Goal: Task Accomplishment & Management: Manage account settings

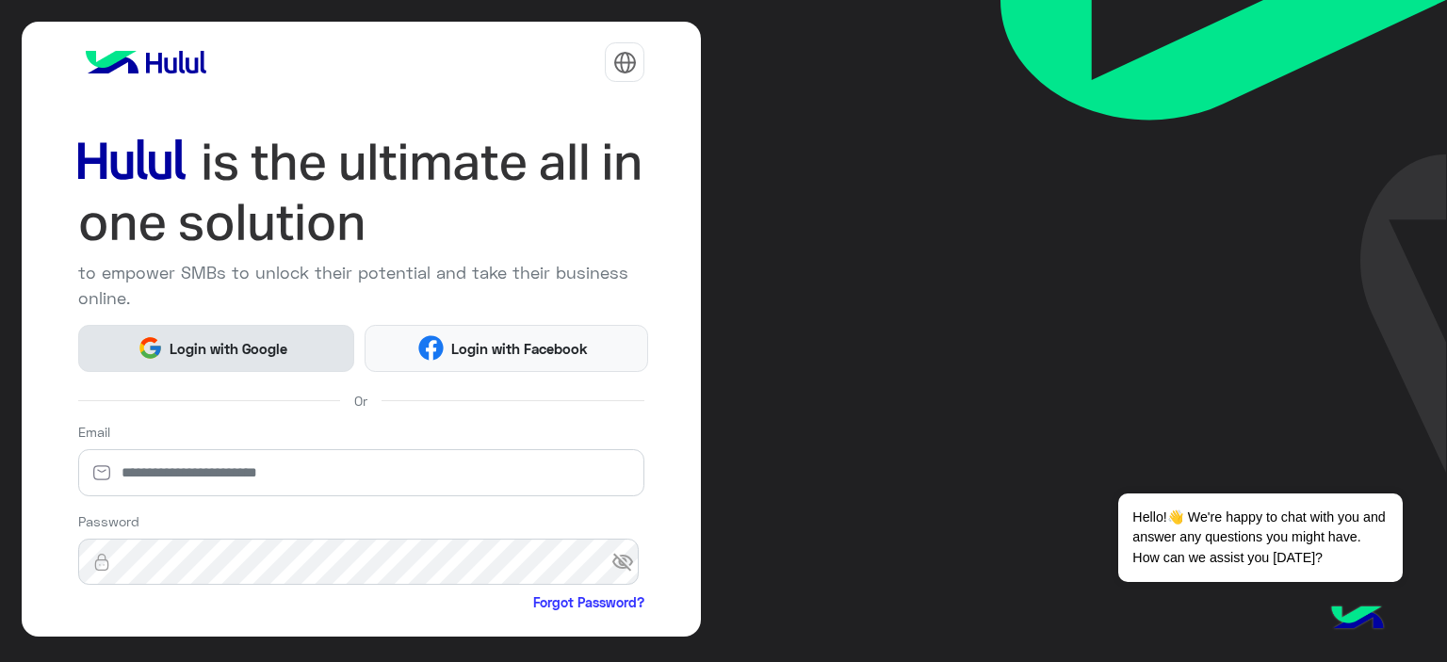
click at [237, 351] on span "Login with Google" at bounding box center [229, 349] width 132 height 22
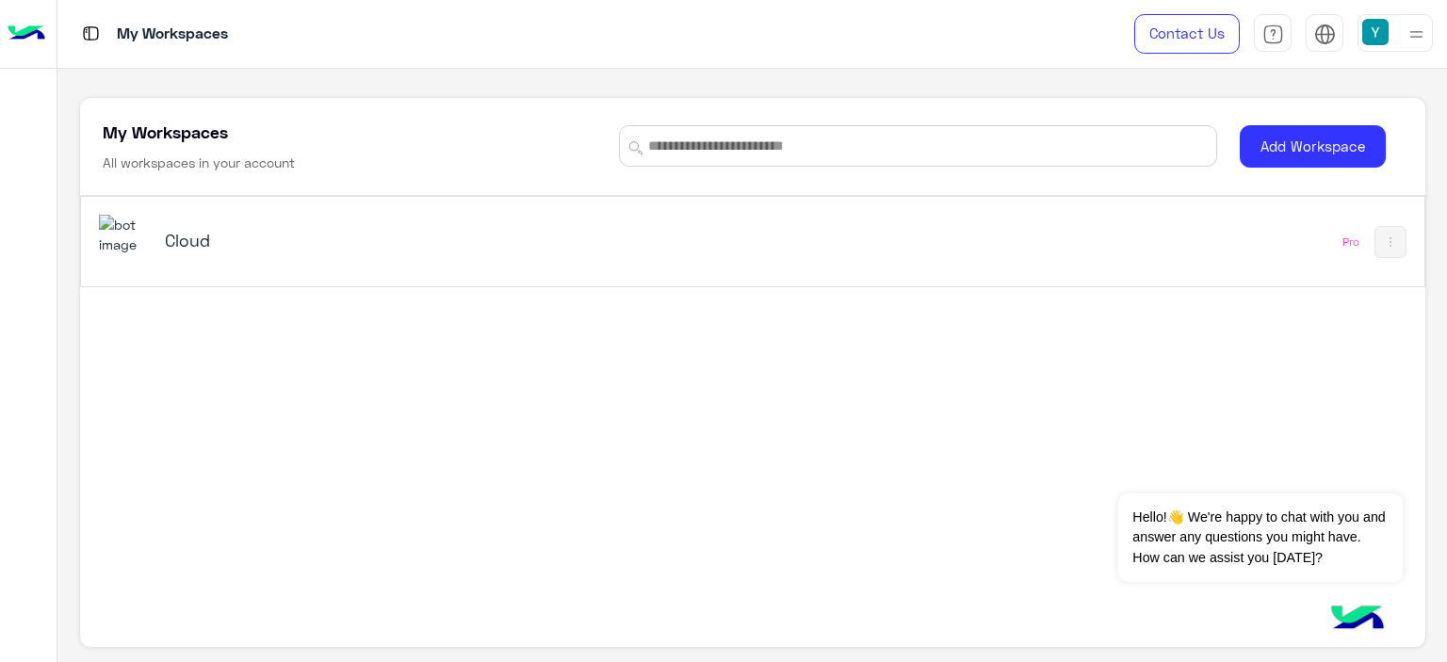
click at [193, 236] on h5 "Cloud" at bounding box center [400, 240] width 471 height 23
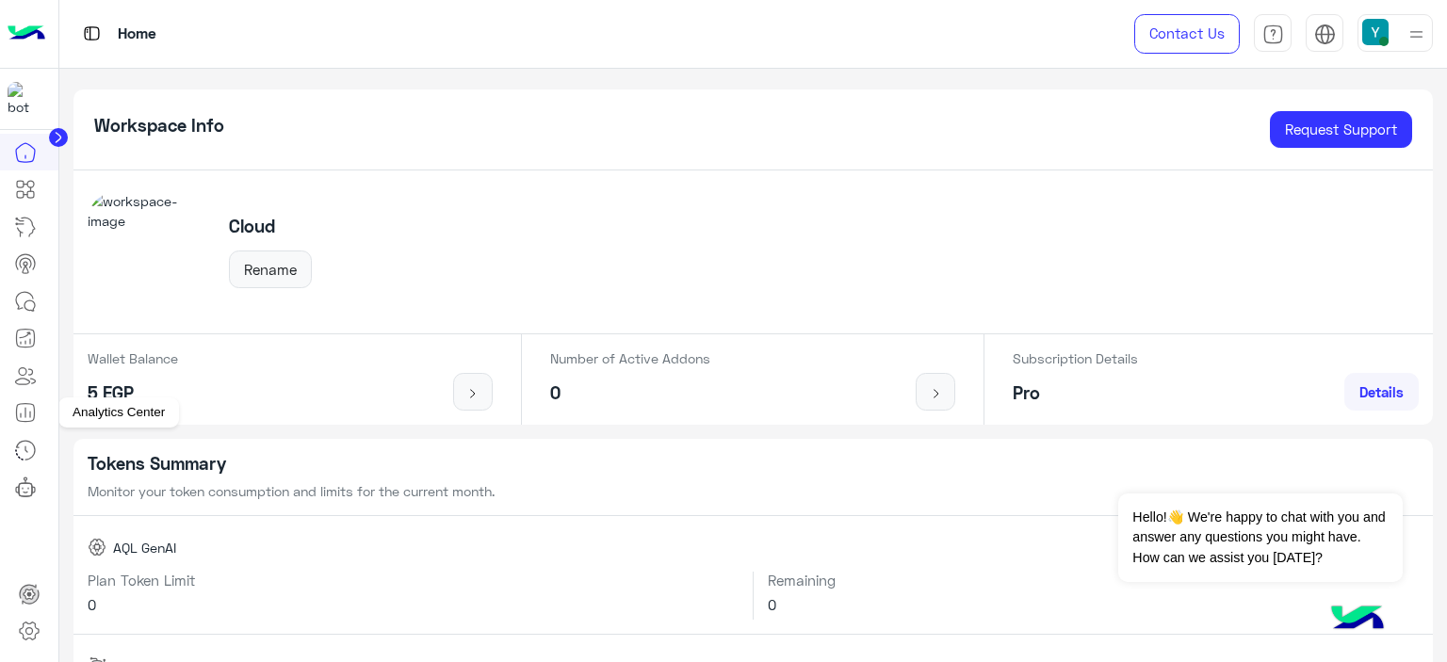
click at [29, 410] on icon at bounding box center [25, 412] width 23 height 23
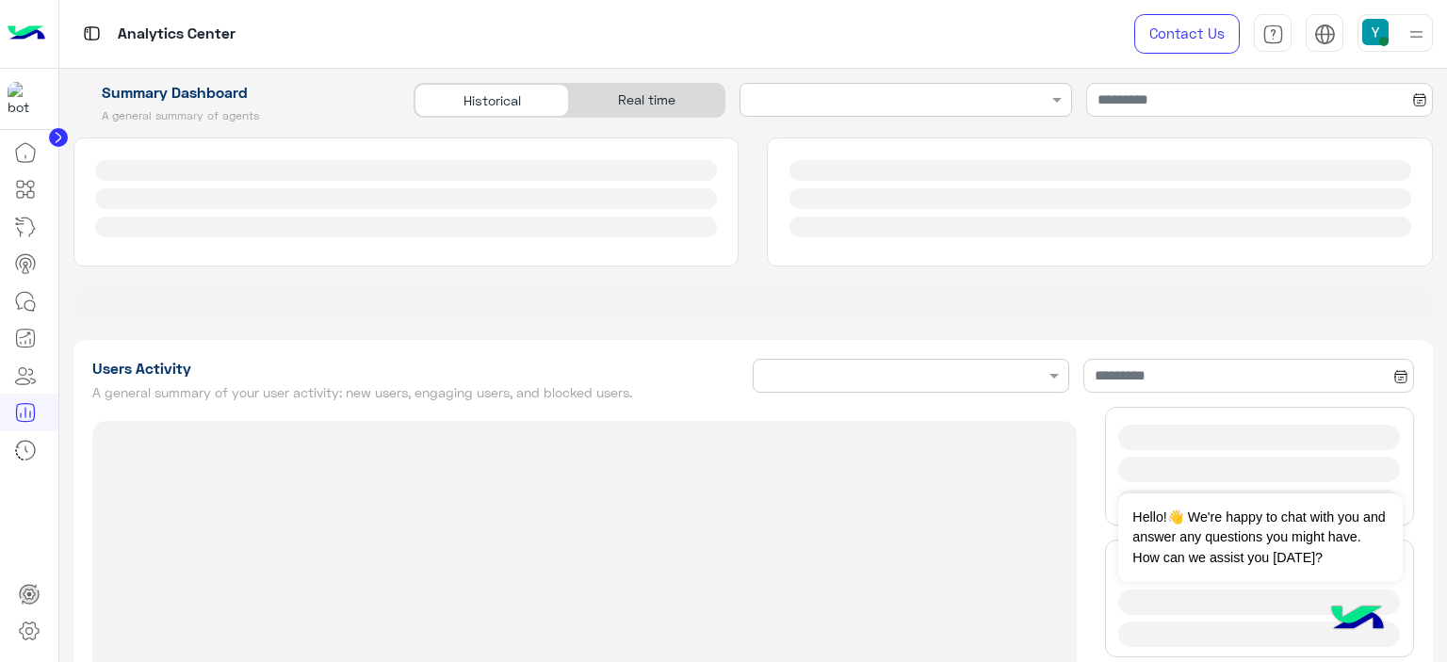
type input "**********"
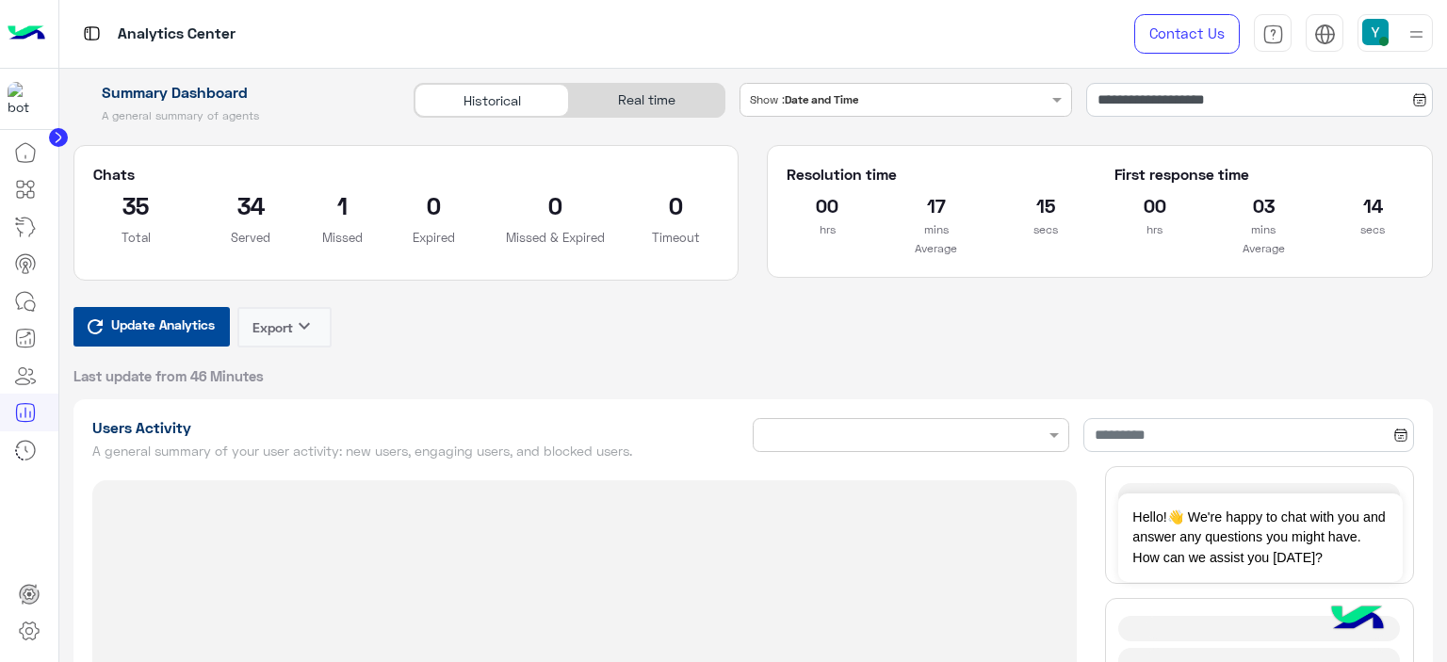
type input "**********"
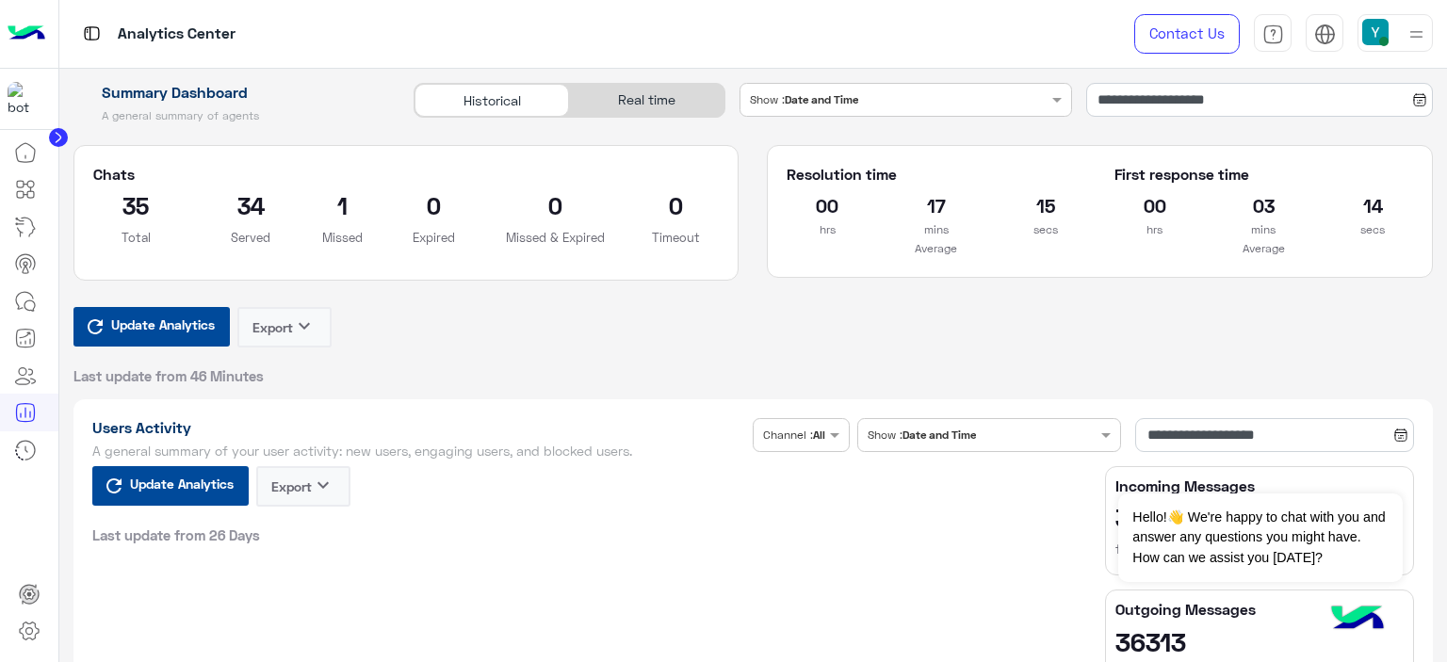
type input "**********"
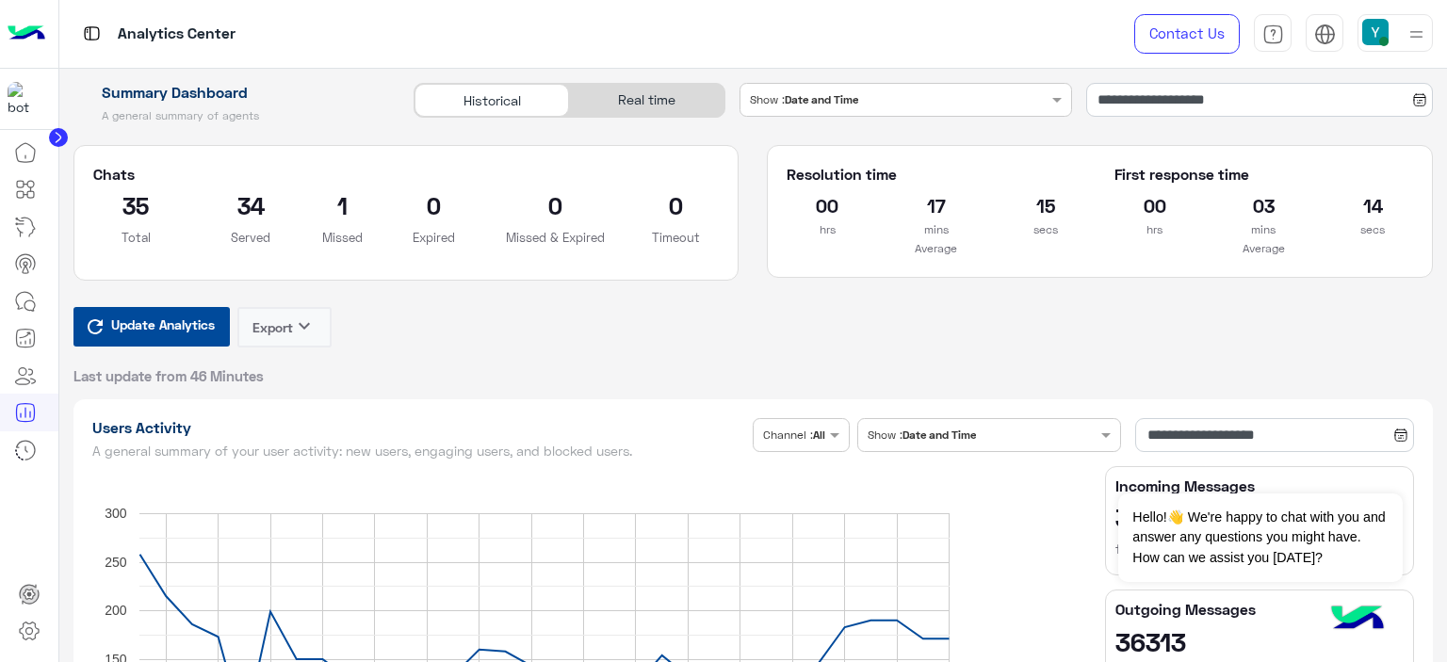
type input "**********"
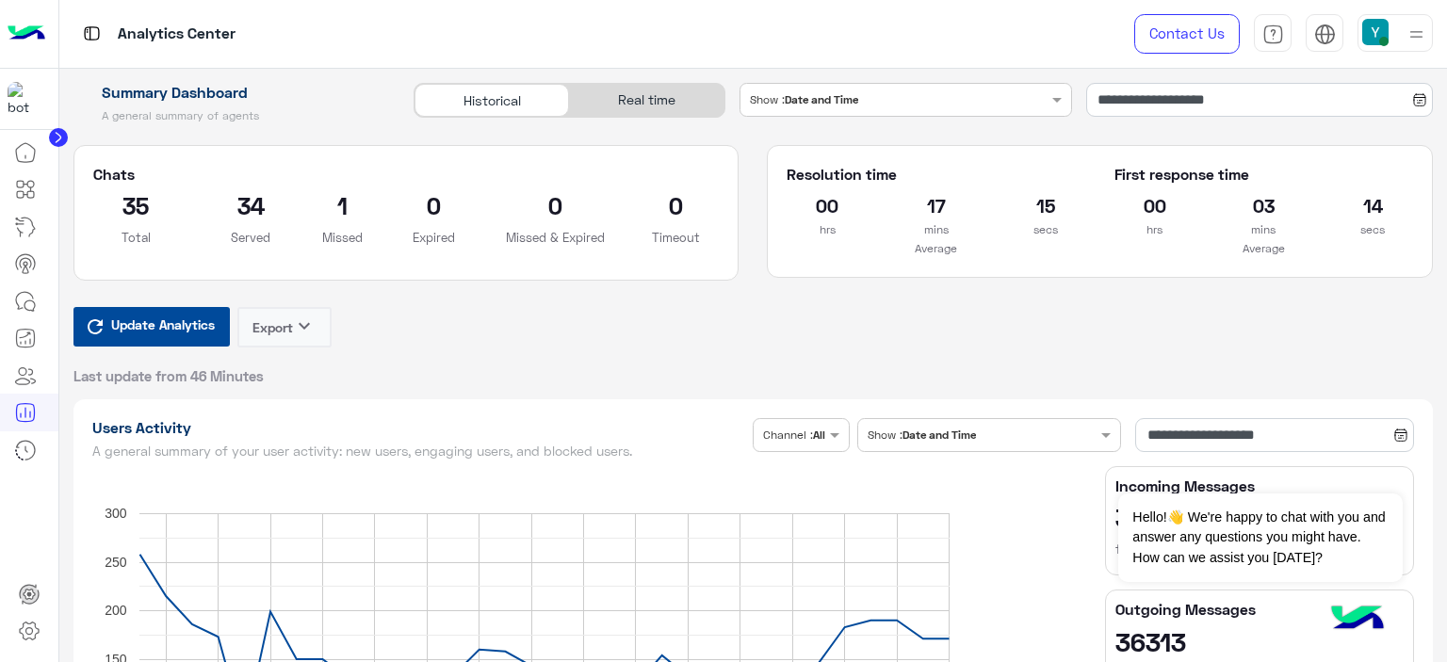
type input "**********"
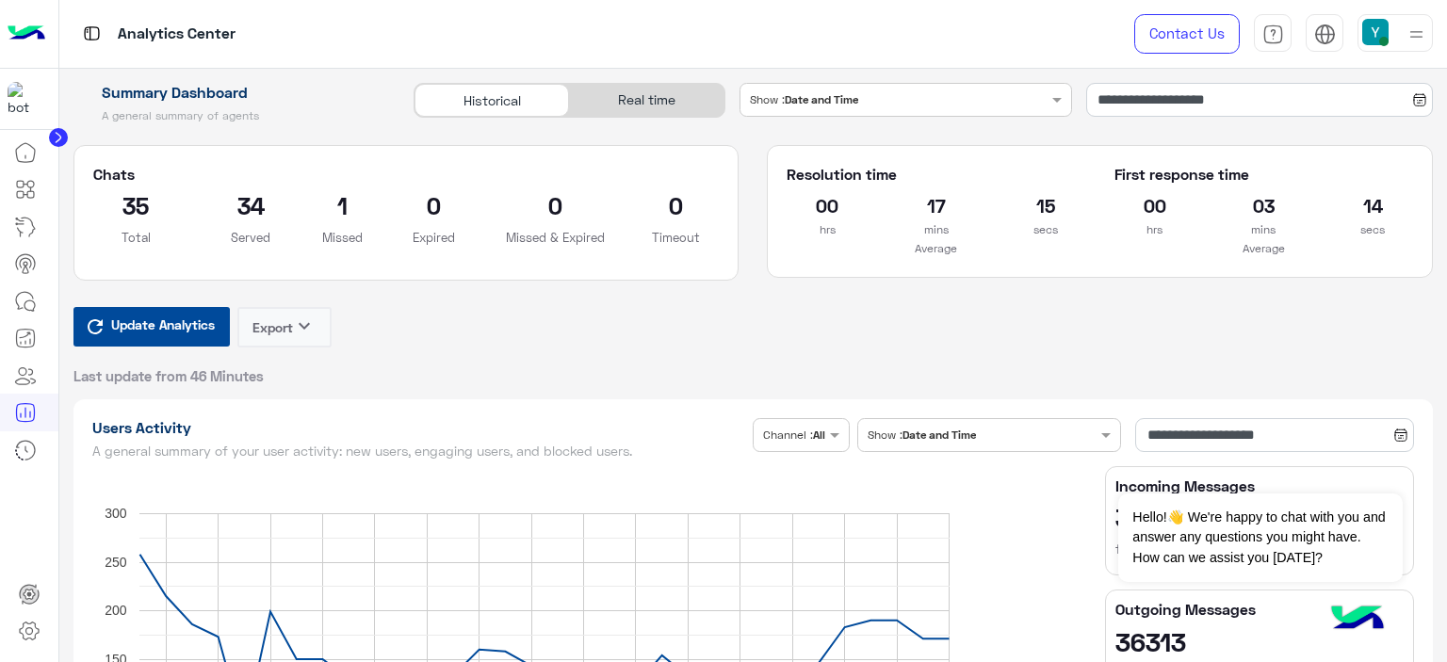
click at [173, 324] on span "Update Analytics" at bounding box center [162, 324] width 113 height 25
click at [30, 158] on icon at bounding box center [25, 152] width 23 height 23
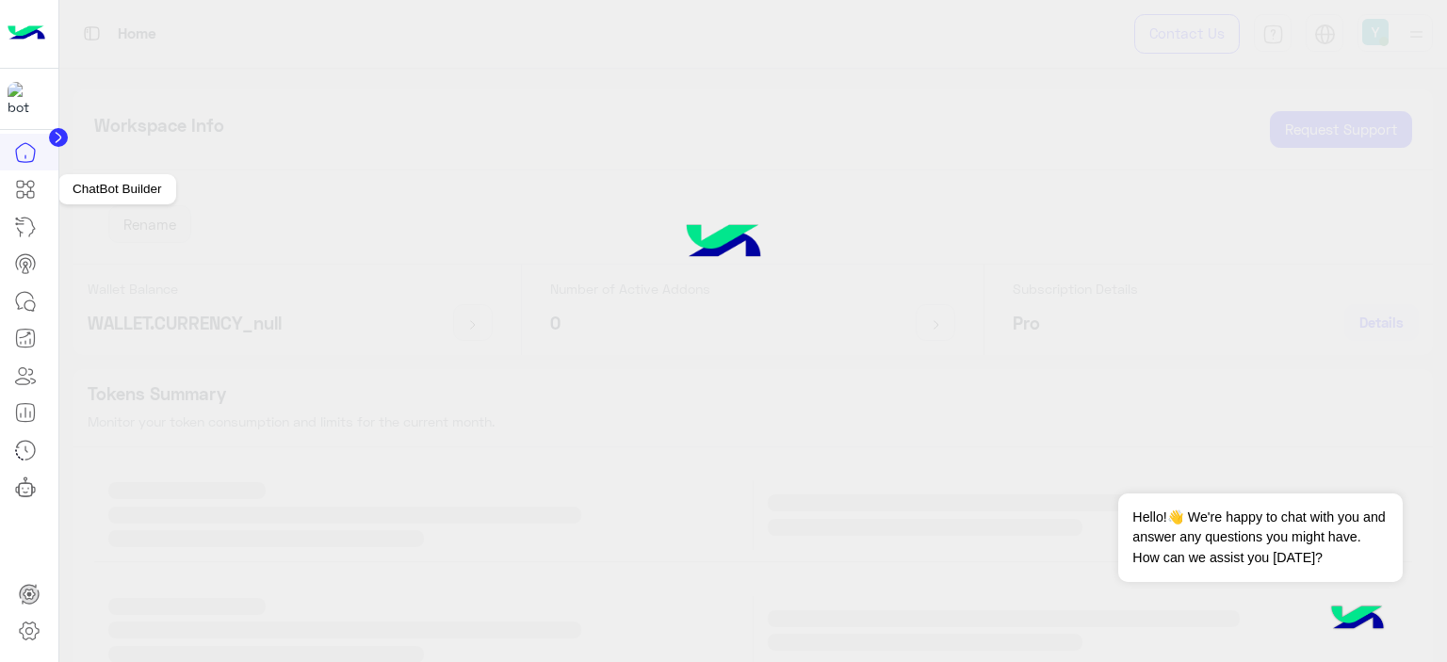
click at [27, 184] on icon at bounding box center [30, 184] width 7 height 7
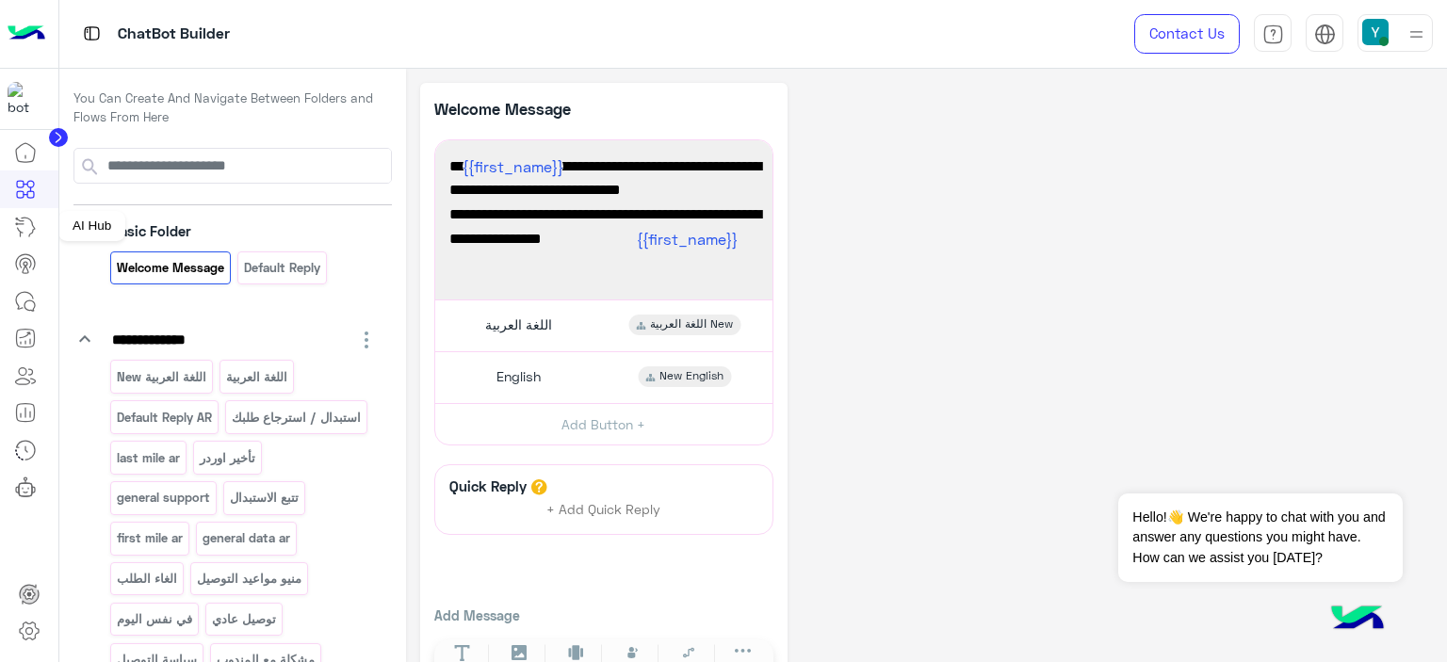
click at [24, 225] on icon at bounding box center [25, 227] width 23 height 23
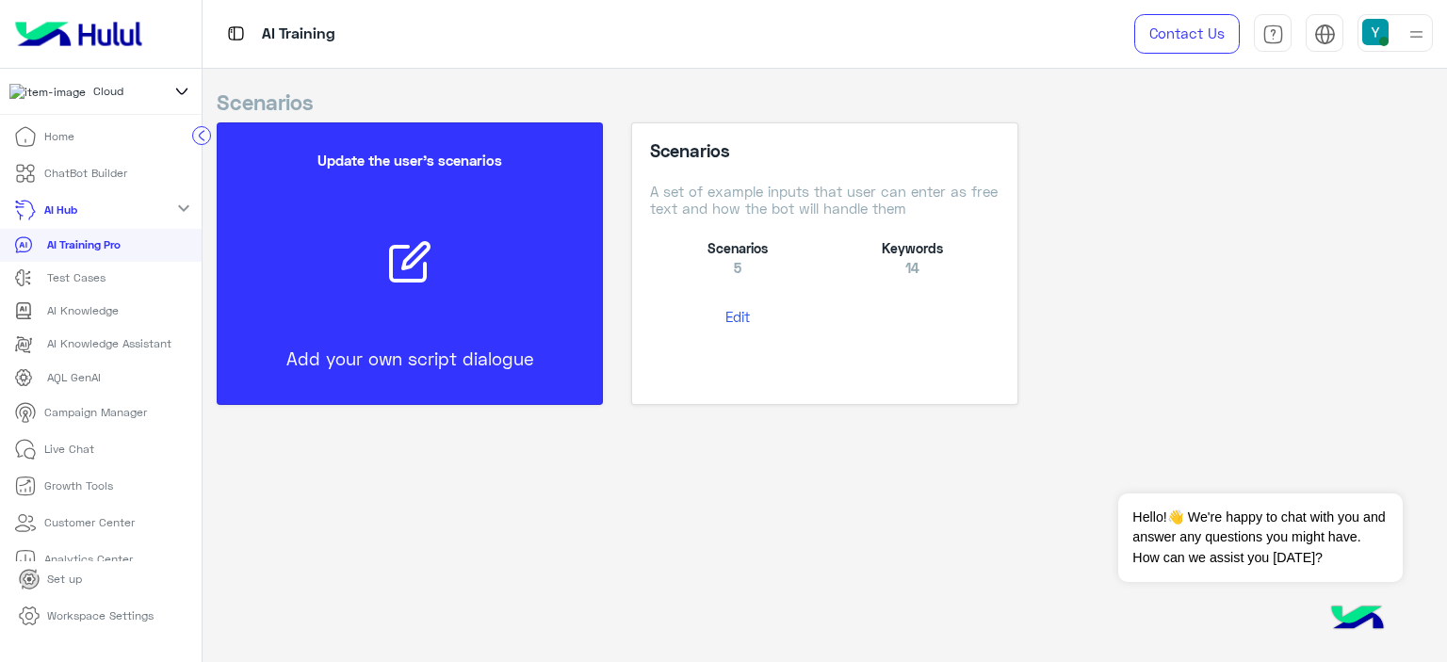
click at [27, 142] on icon at bounding box center [25, 136] width 23 height 23
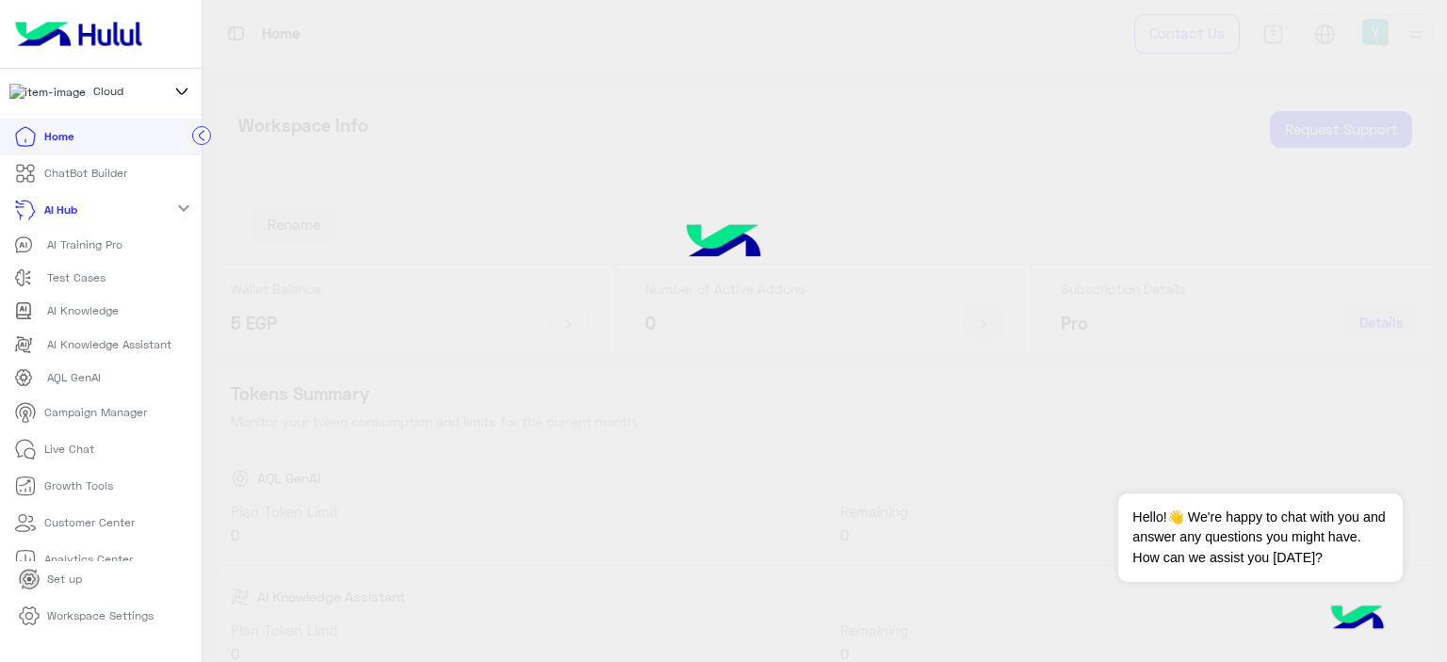
click at [176, 214] on mat-icon "expand_more" at bounding box center [183, 208] width 23 height 23
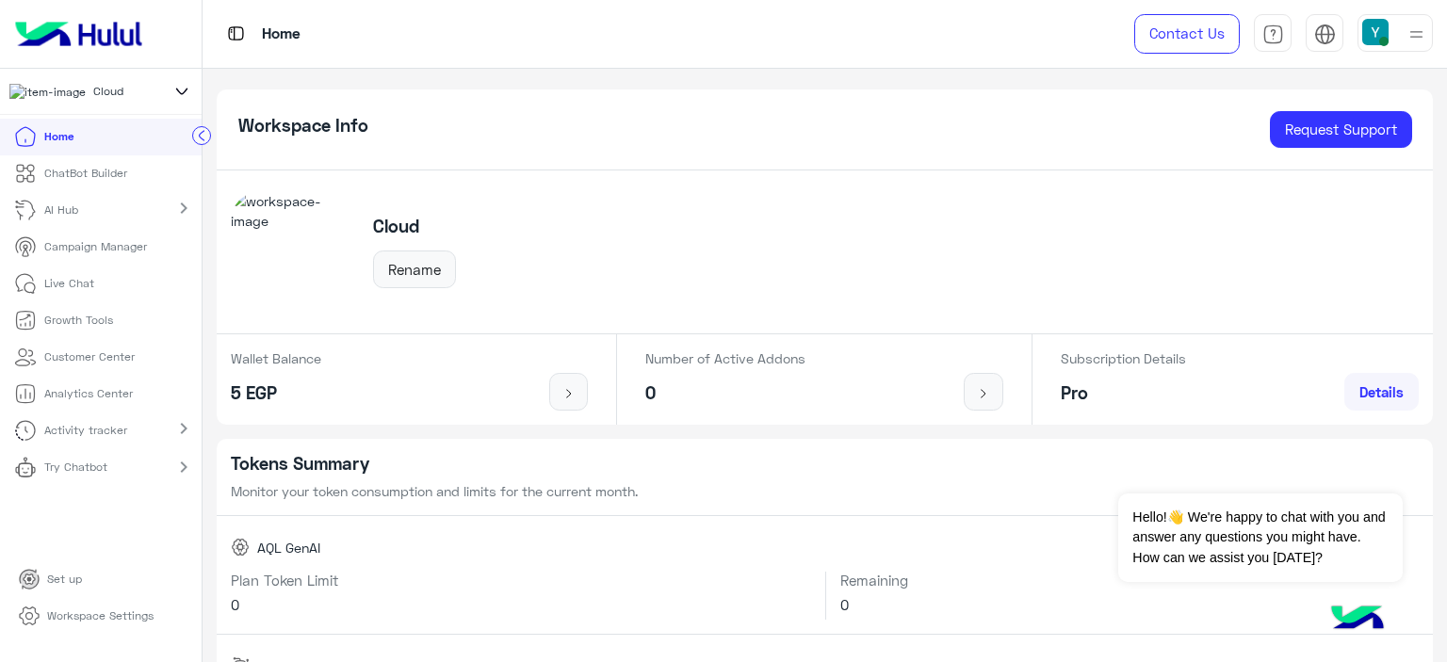
click at [209, 343] on div "Wallet Balance 5 EGP" at bounding box center [410, 379] width 414 height 90
click at [133, 251] on p "Campaign Manager" at bounding box center [95, 246] width 103 height 17
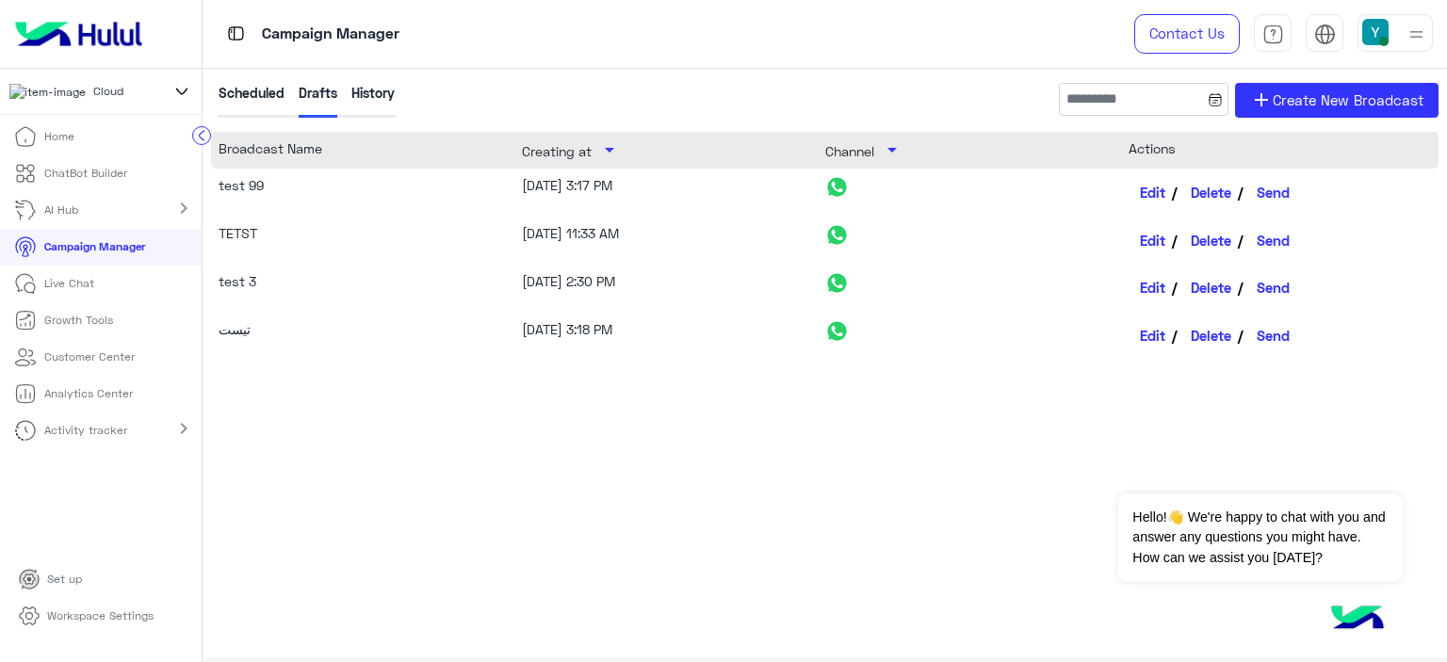
click at [77, 322] on p "Growth Tools" at bounding box center [78, 320] width 69 height 17
click at [96, 327] on p "Growth Tools" at bounding box center [78, 320] width 69 height 17
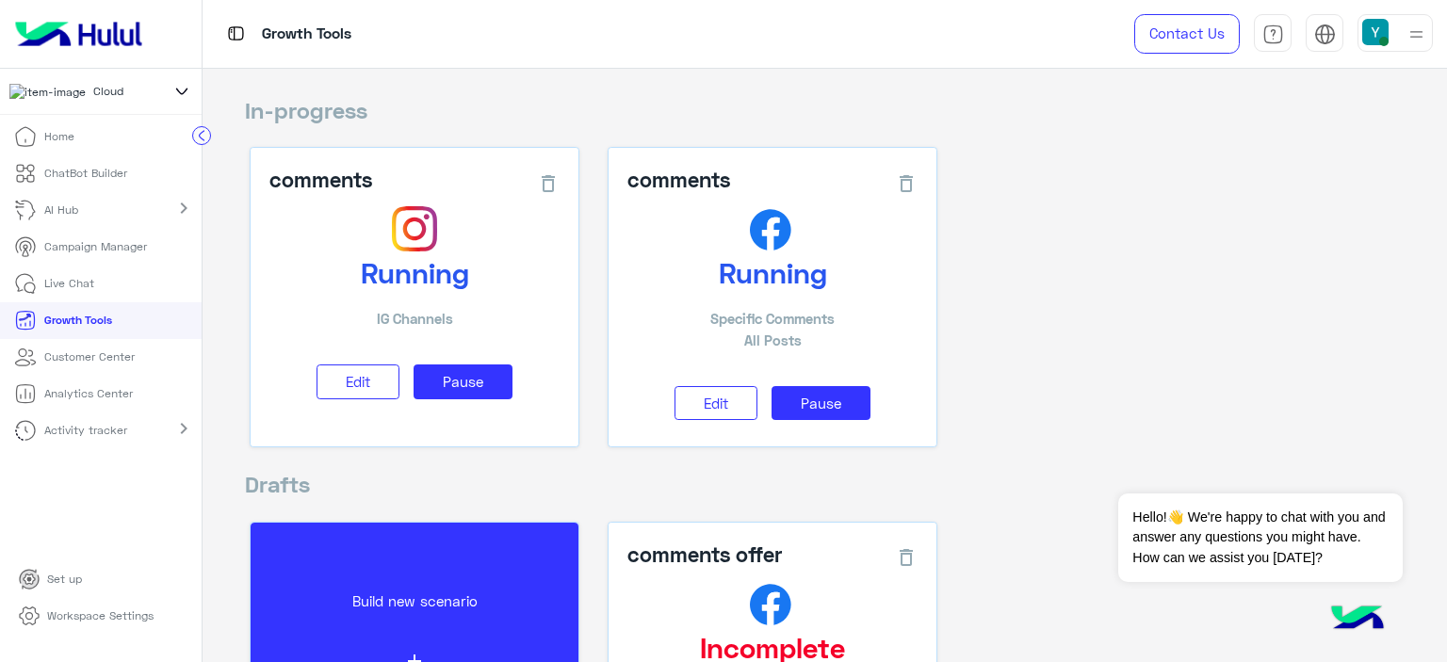
click at [68, 219] on p "AI Hub" at bounding box center [61, 210] width 34 height 17
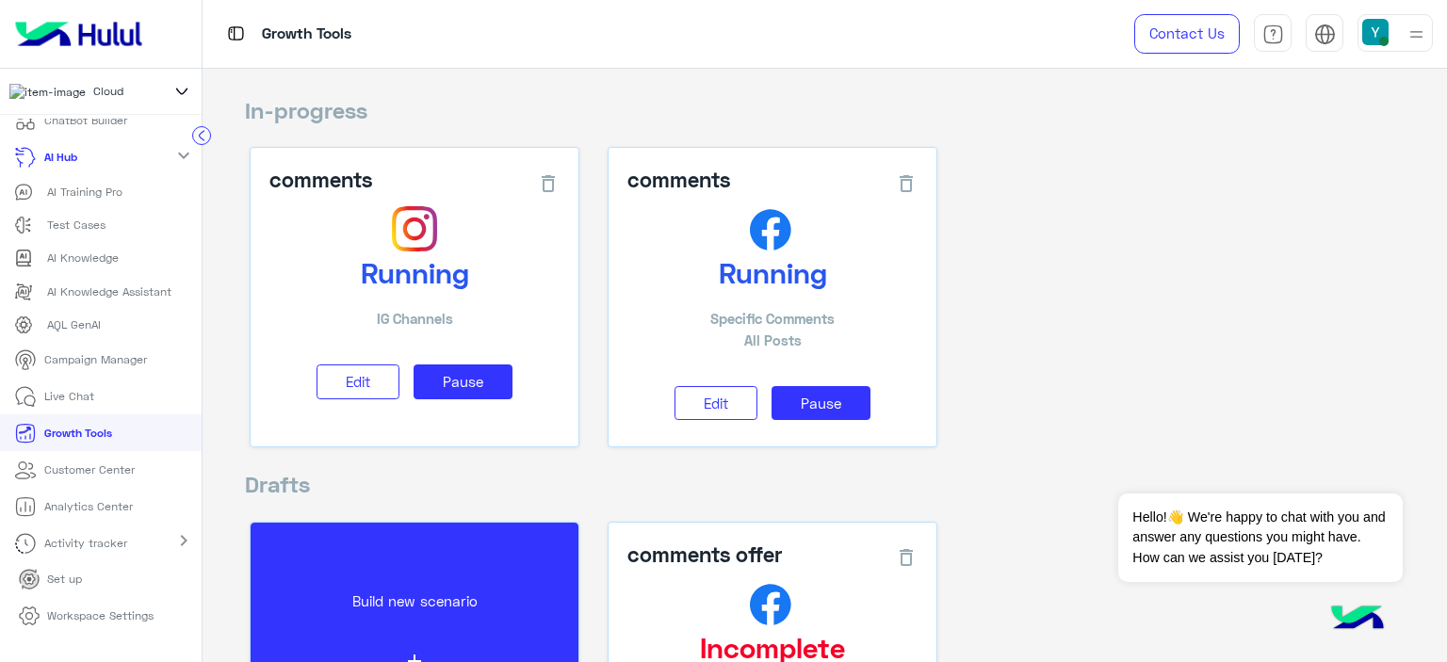
scroll to position [70, 0]
click at [107, 624] on p "Workspace Settings" at bounding box center [100, 616] width 106 height 17
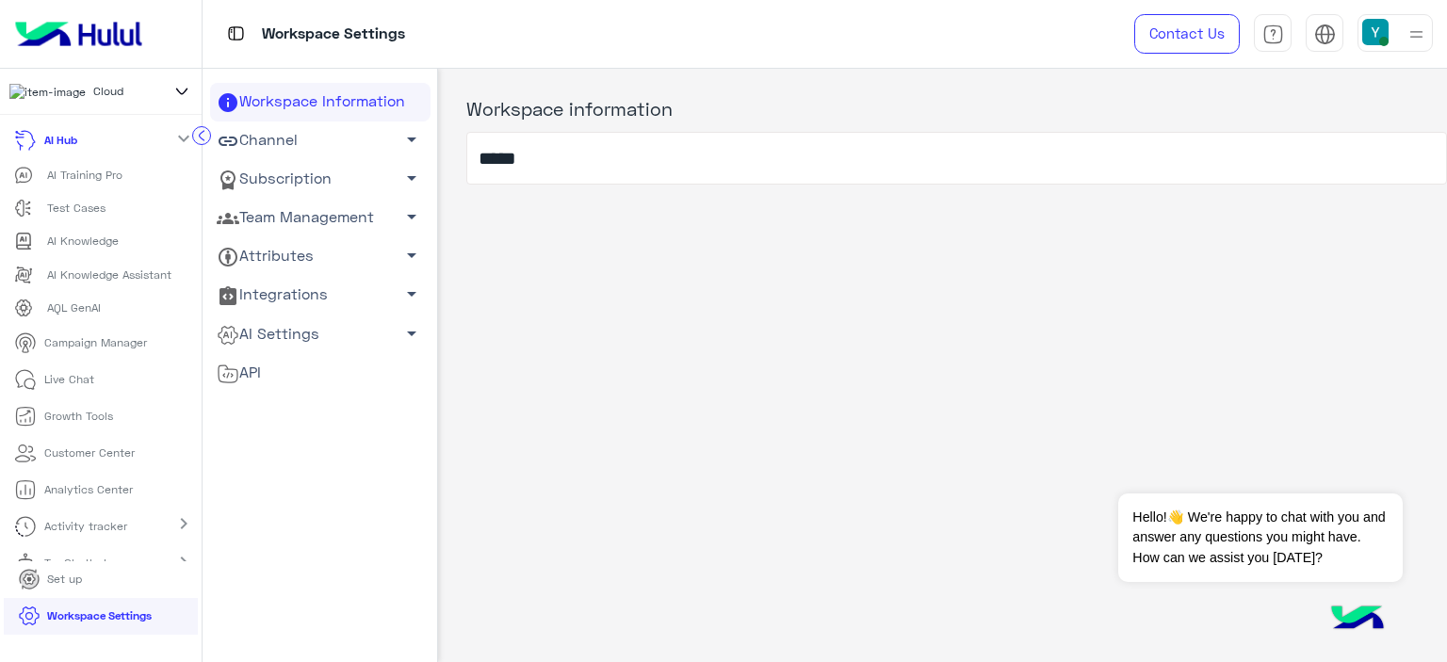
click at [275, 208] on link "Team Management arrow_drop_down" at bounding box center [320, 218] width 220 height 39
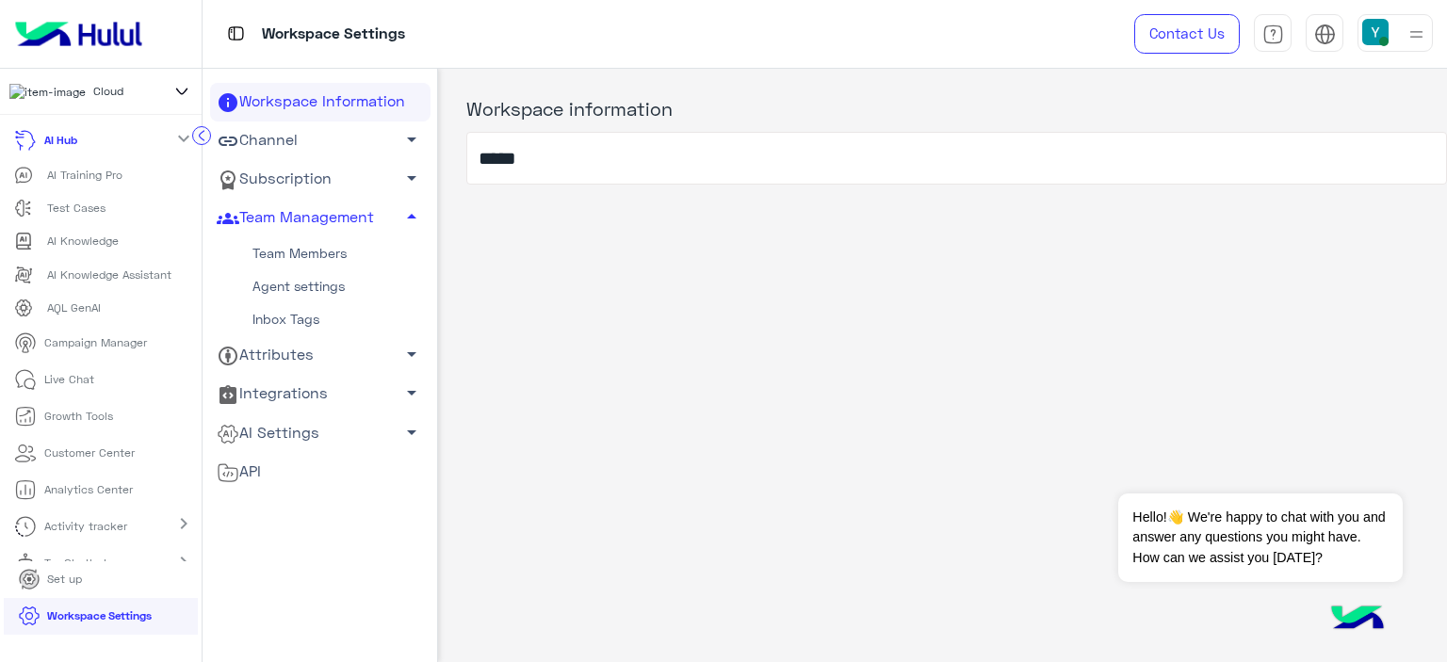
click at [279, 251] on link "Team Members" at bounding box center [320, 253] width 220 height 33
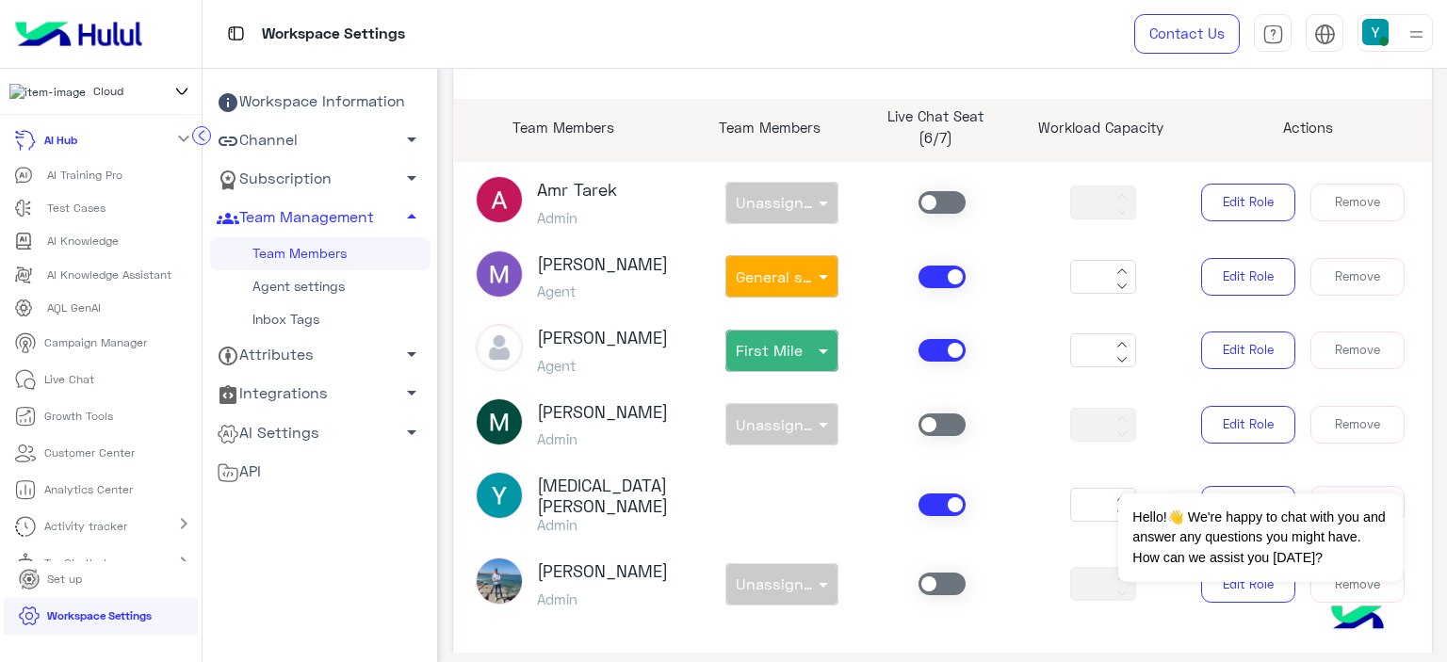
scroll to position [263, 0]
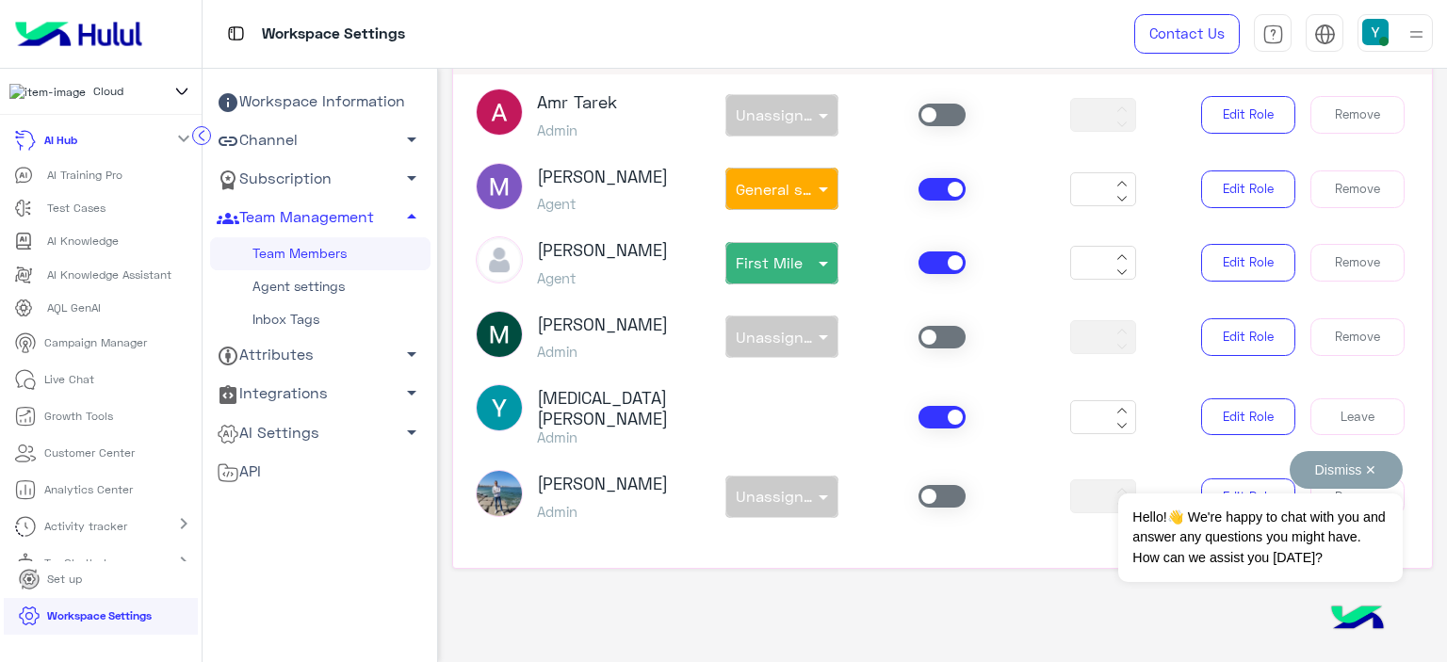
click at [1366, 478] on button "Dismiss ✕" at bounding box center [1345, 470] width 113 height 38
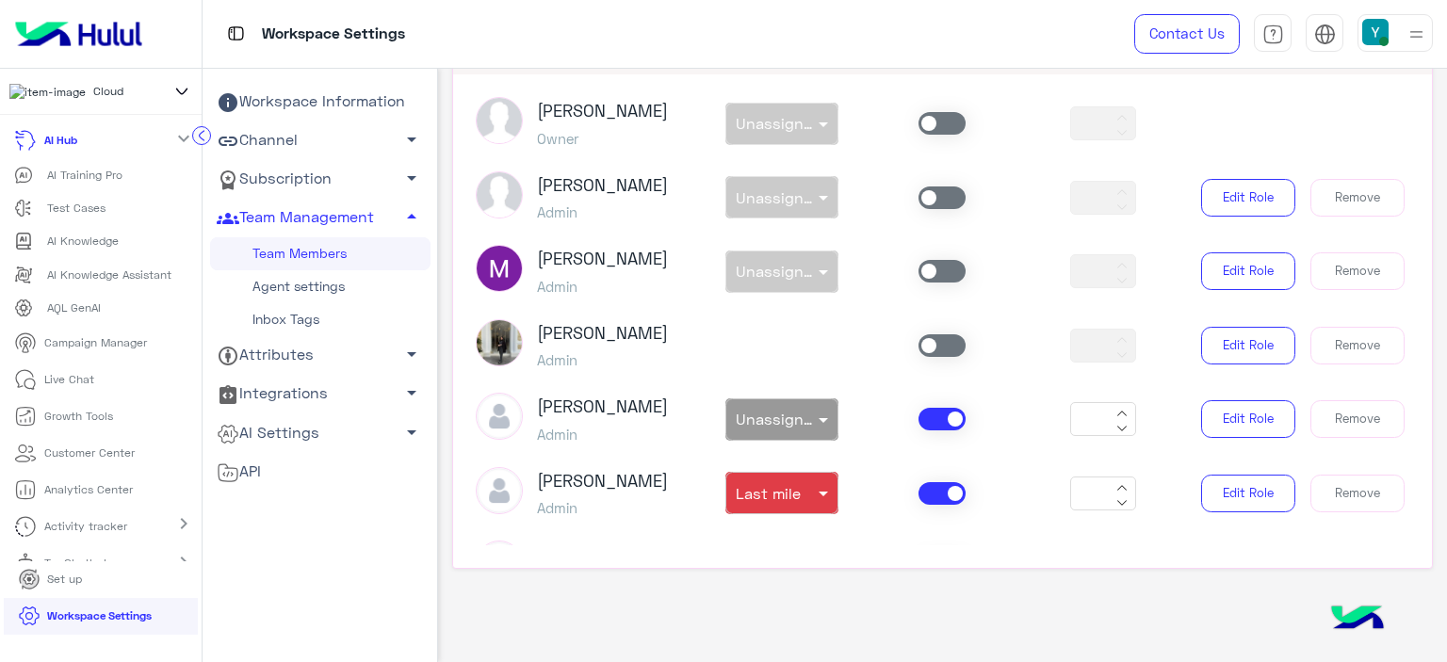
scroll to position [0, 0]
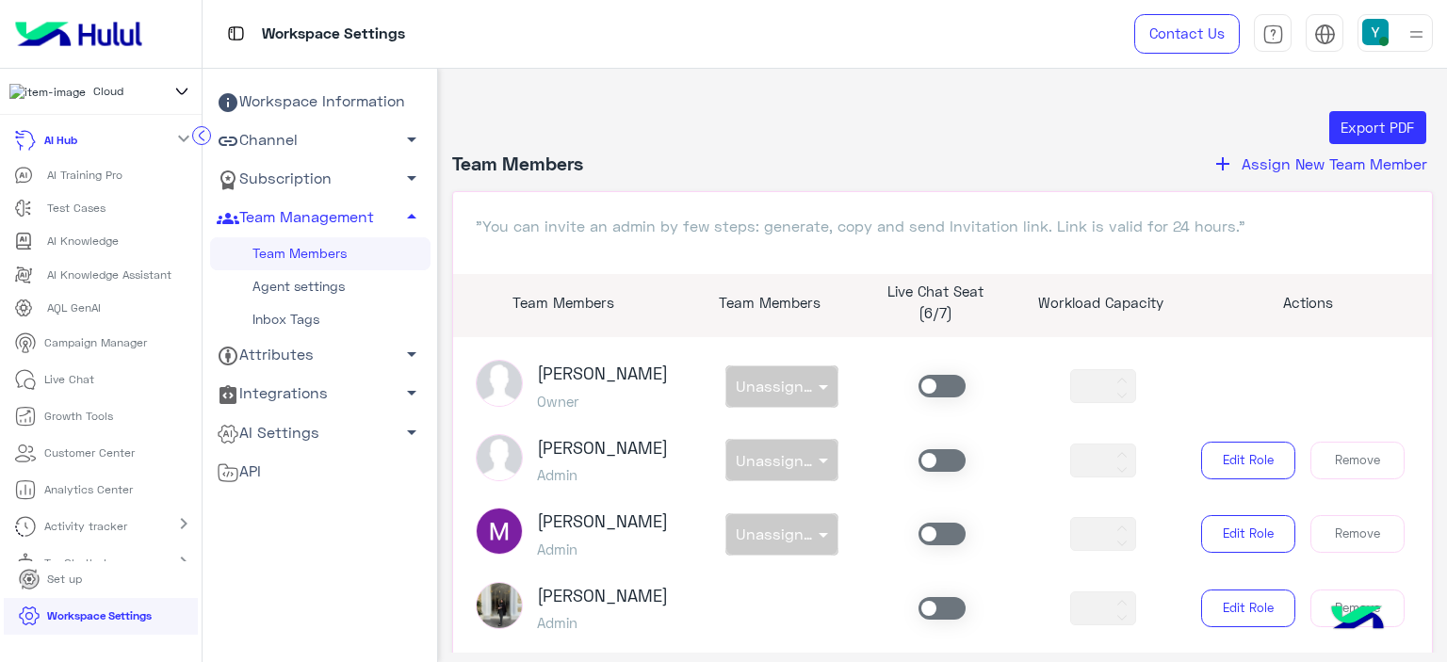
click at [1348, 165] on span "Assign New Team Member" at bounding box center [1334, 163] width 186 height 18
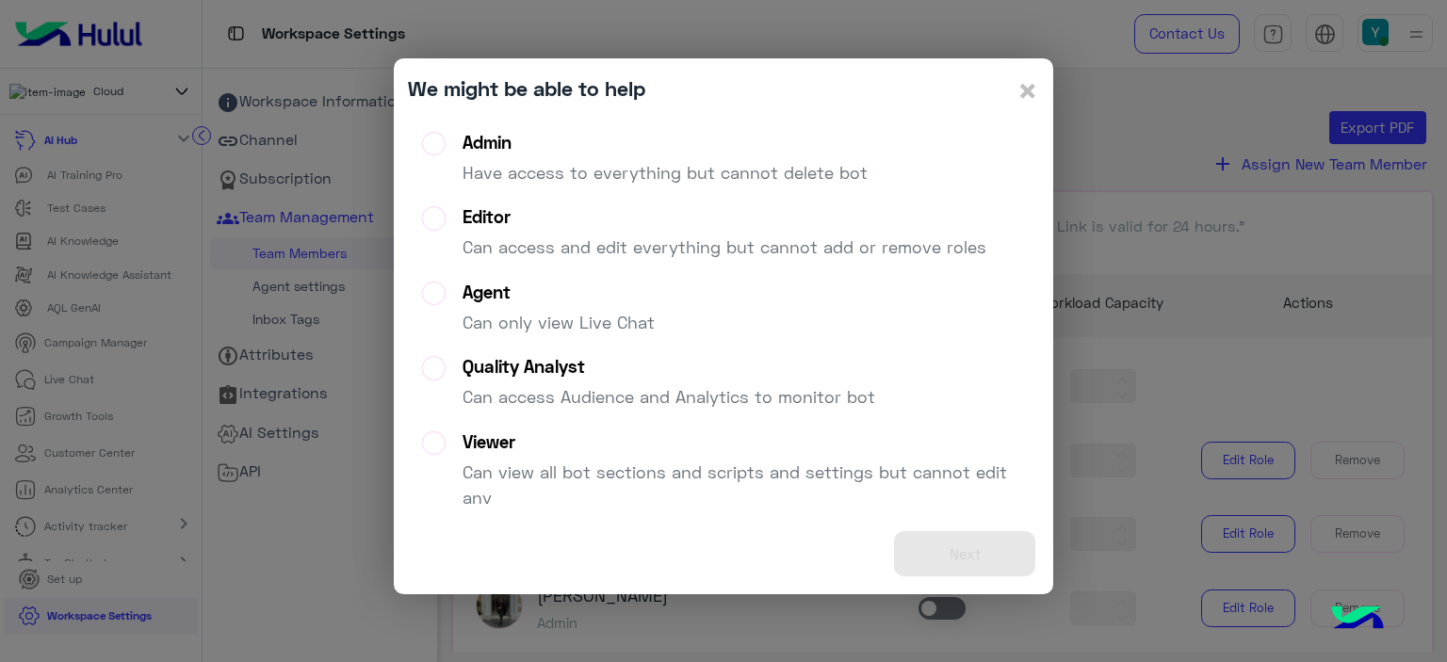
click at [426, 300] on label "Agent Can only view Live Chat" at bounding box center [538, 316] width 233 height 68
click at [939, 562] on button "Next" at bounding box center [964, 554] width 141 height 46
click at [939, 562] on div "Next" at bounding box center [723, 553] width 631 height 53
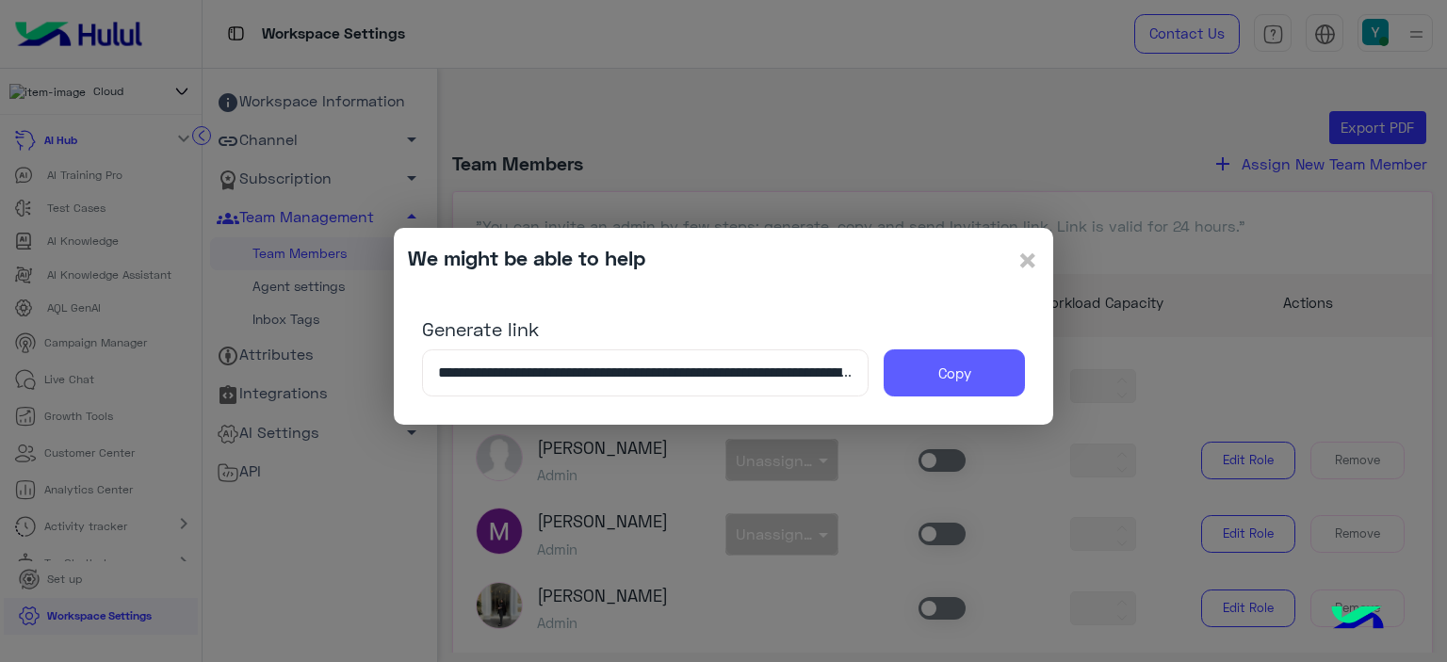
click at [935, 372] on button "Copy" at bounding box center [953, 372] width 141 height 47
click at [1017, 262] on span "×" at bounding box center [1027, 259] width 23 height 42
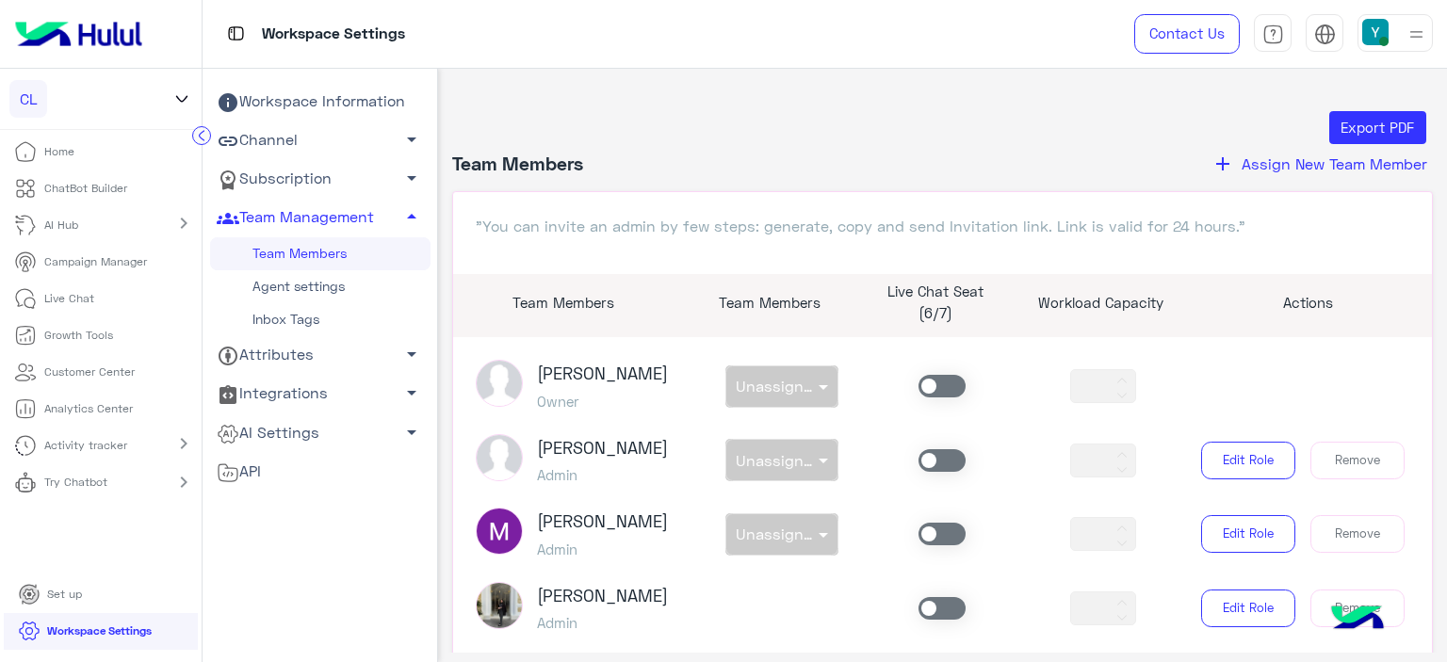
click at [1256, 161] on span "Assign New Team Member" at bounding box center [1334, 163] width 186 height 18
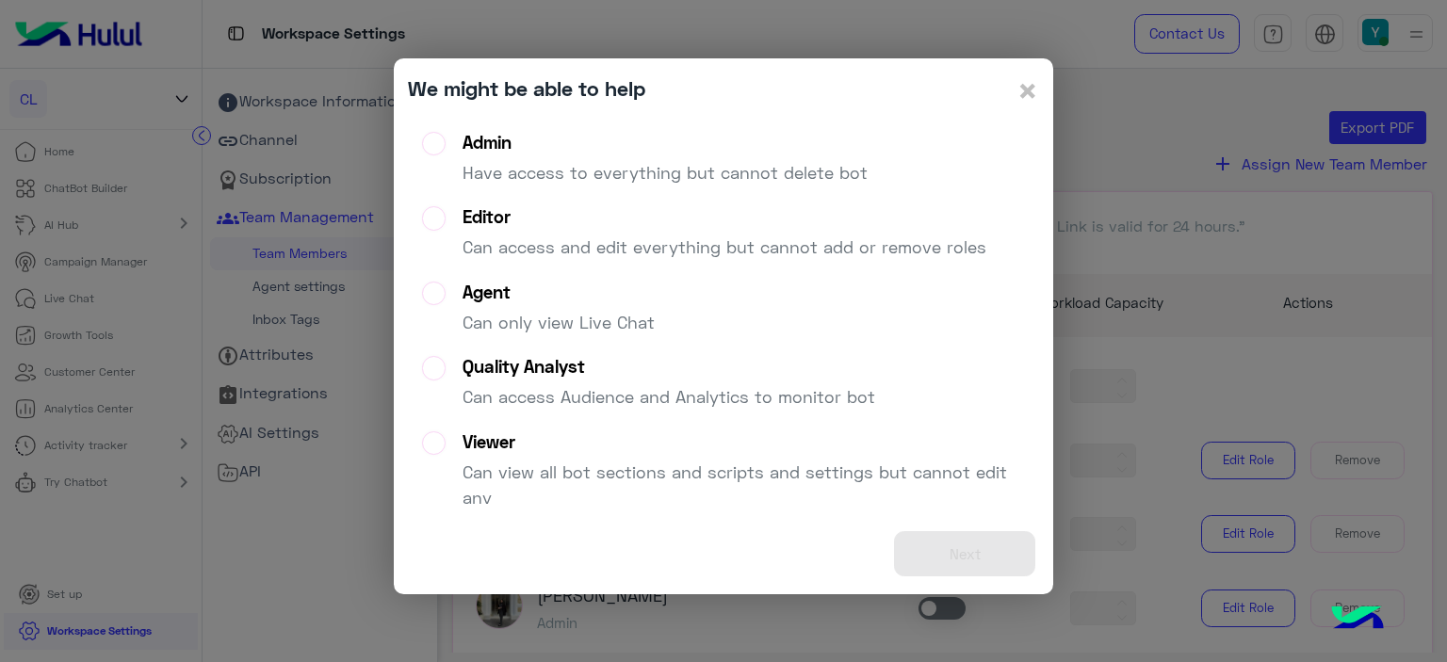
click at [443, 291] on label "Agent Can only view Live Chat" at bounding box center [538, 316] width 233 height 68
click at [997, 548] on button "Next" at bounding box center [964, 554] width 141 height 46
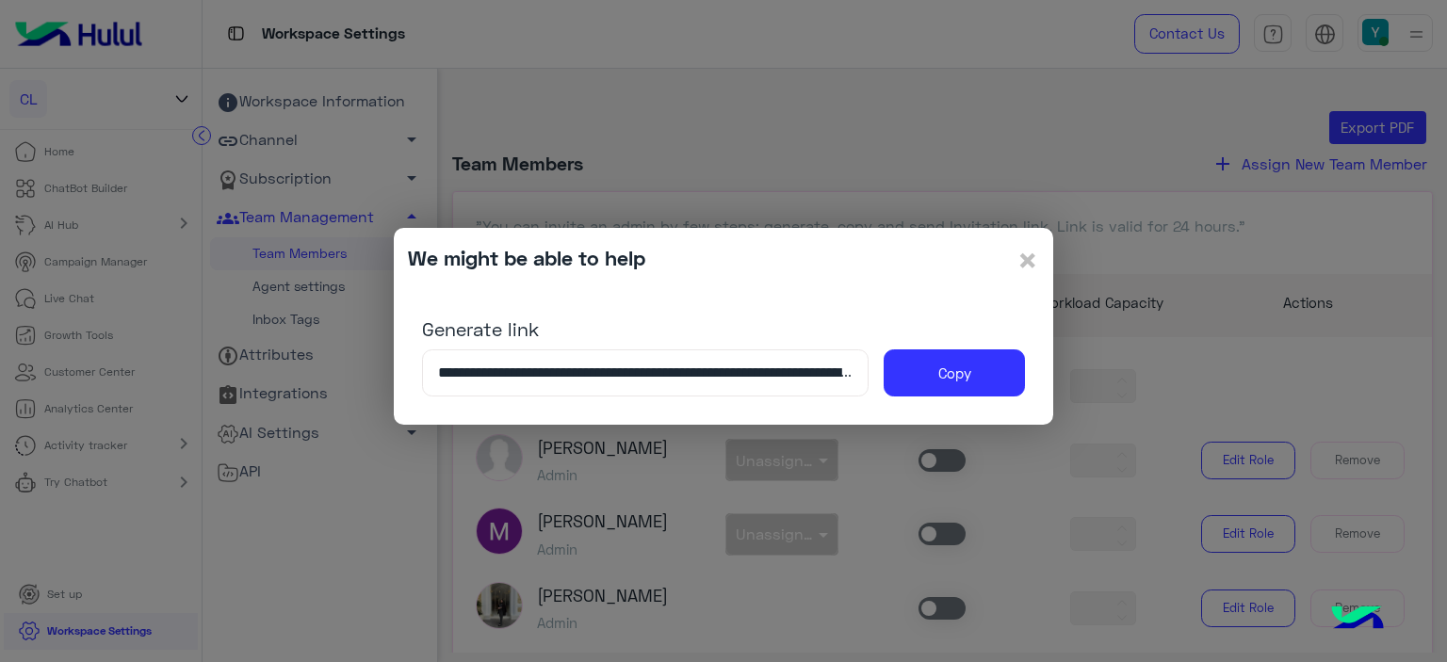
click at [588, 376] on input "**********" at bounding box center [645, 372] width 446 height 47
click at [1033, 259] on span "×" at bounding box center [1027, 259] width 23 height 42
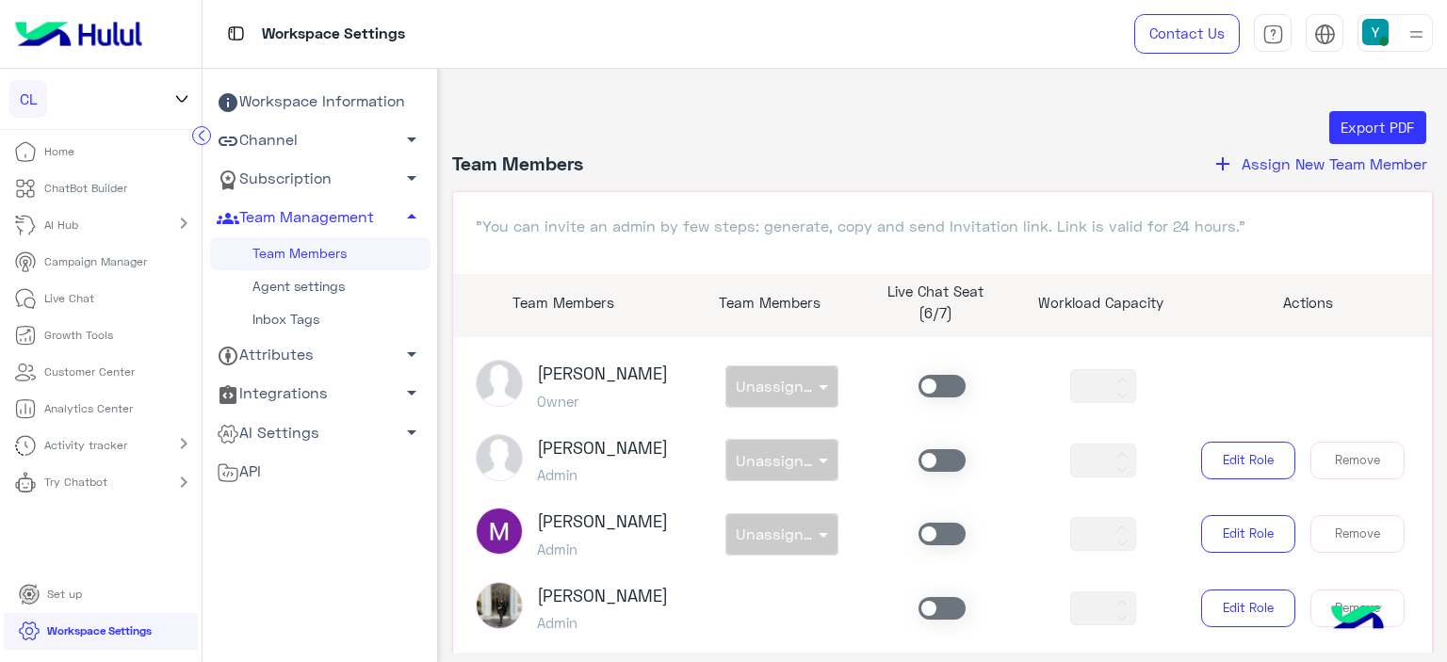
click at [1226, 158] on icon "add" at bounding box center [1222, 164] width 23 height 23
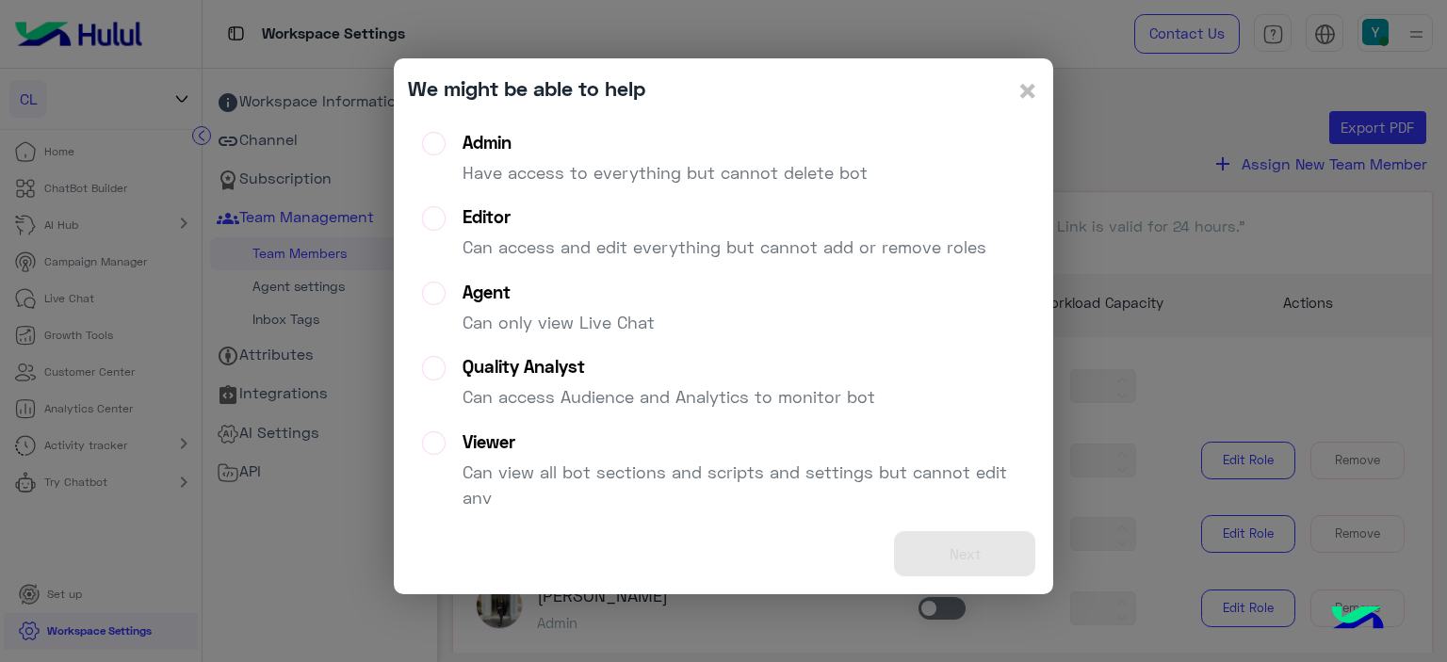
click at [441, 289] on label "Agent Can only view Live Chat" at bounding box center [538, 316] width 233 height 68
click at [949, 546] on button "Next" at bounding box center [964, 554] width 141 height 46
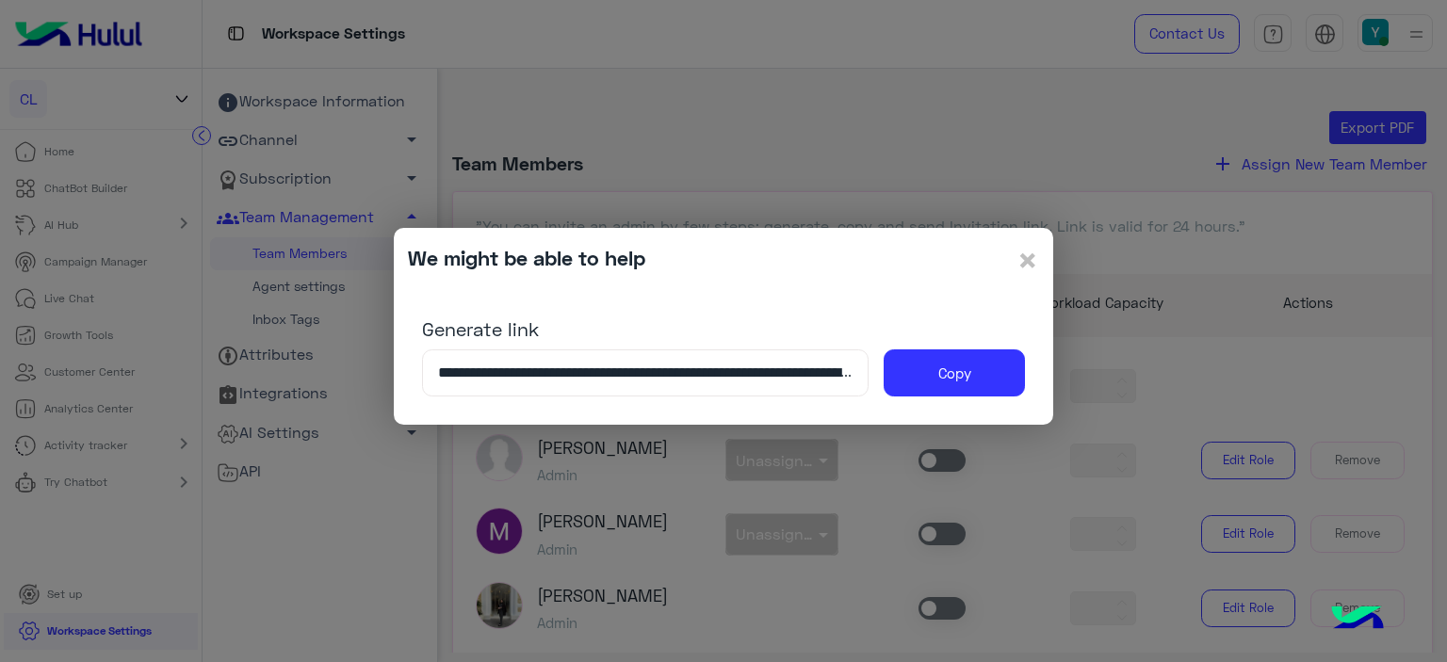
click at [645, 374] on input "**********" at bounding box center [645, 372] width 446 height 47
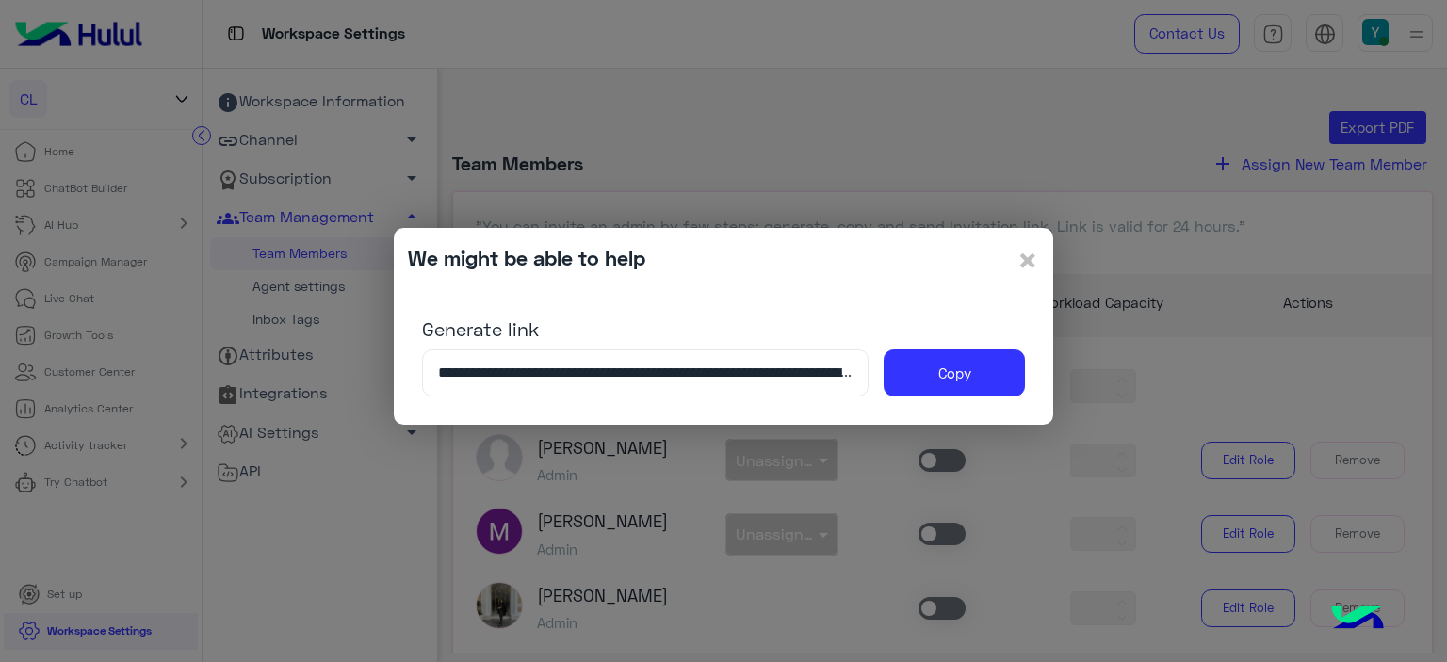
click at [1295, 97] on modal-container "**********" at bounding box center [723, 331] width 1447 height 662
drag, startPoint x: 1042, startPoint y: 275, endPoint x: 1025, endPoint y: 262, distance: 21.5
click at [1025, 262] on div "**********" at bounding box center [723, 327] width 659 height 198
click at [1025, 262] on span "×" at bounding box center [1027, 259] width 23 height 42
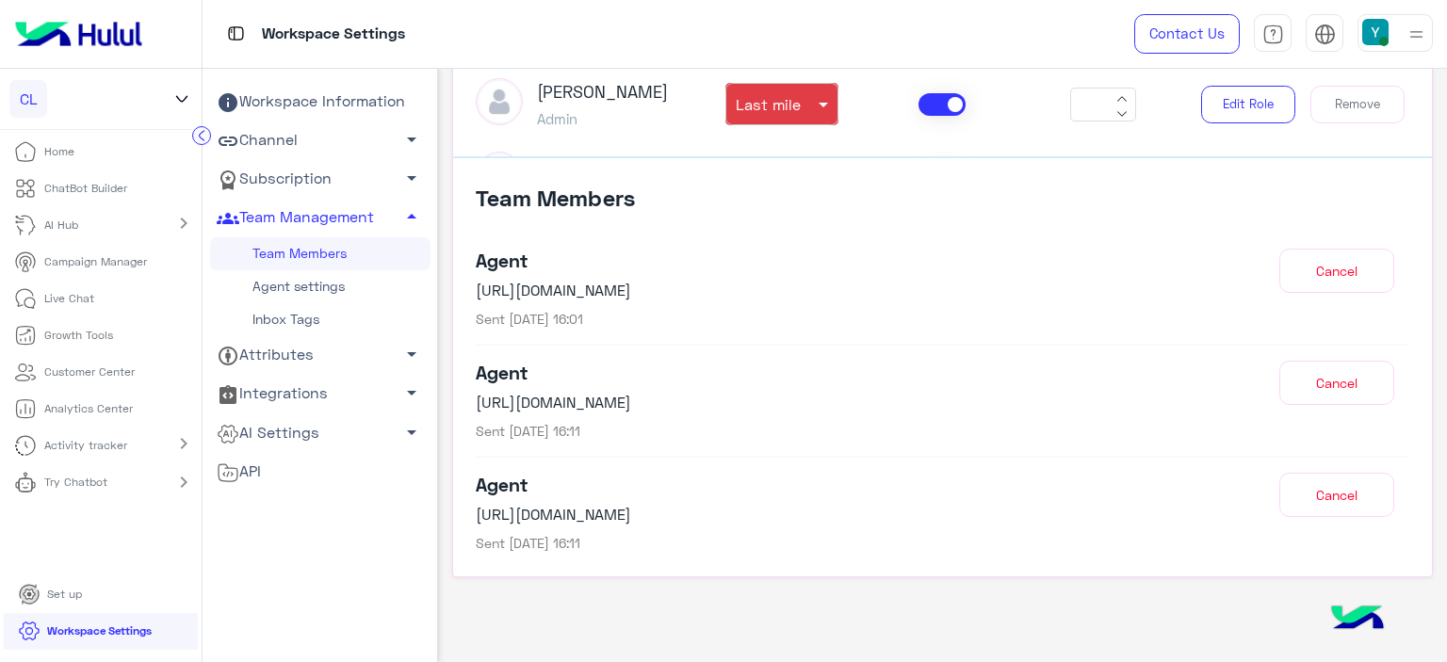
scroll to position [657, 0]
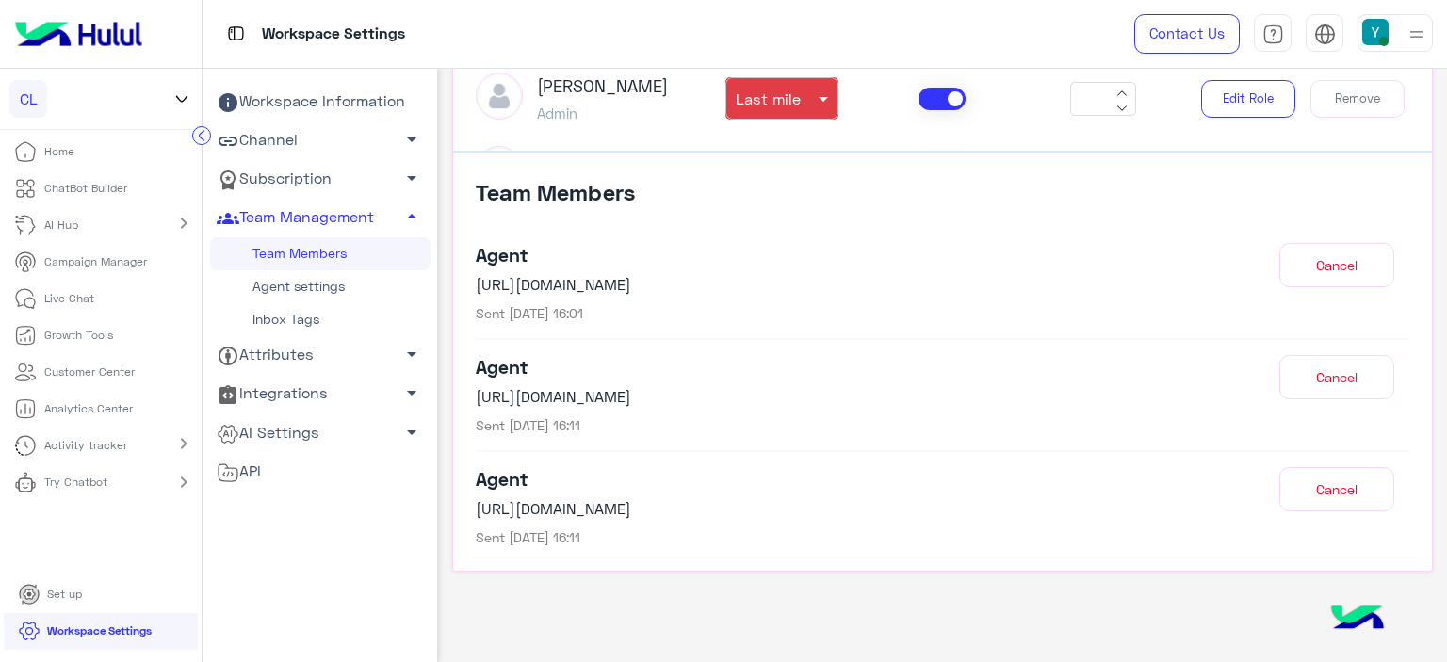
click at [1320, 261] on button "Cancel" at bounding box center [1336, 265] width 115 height 44
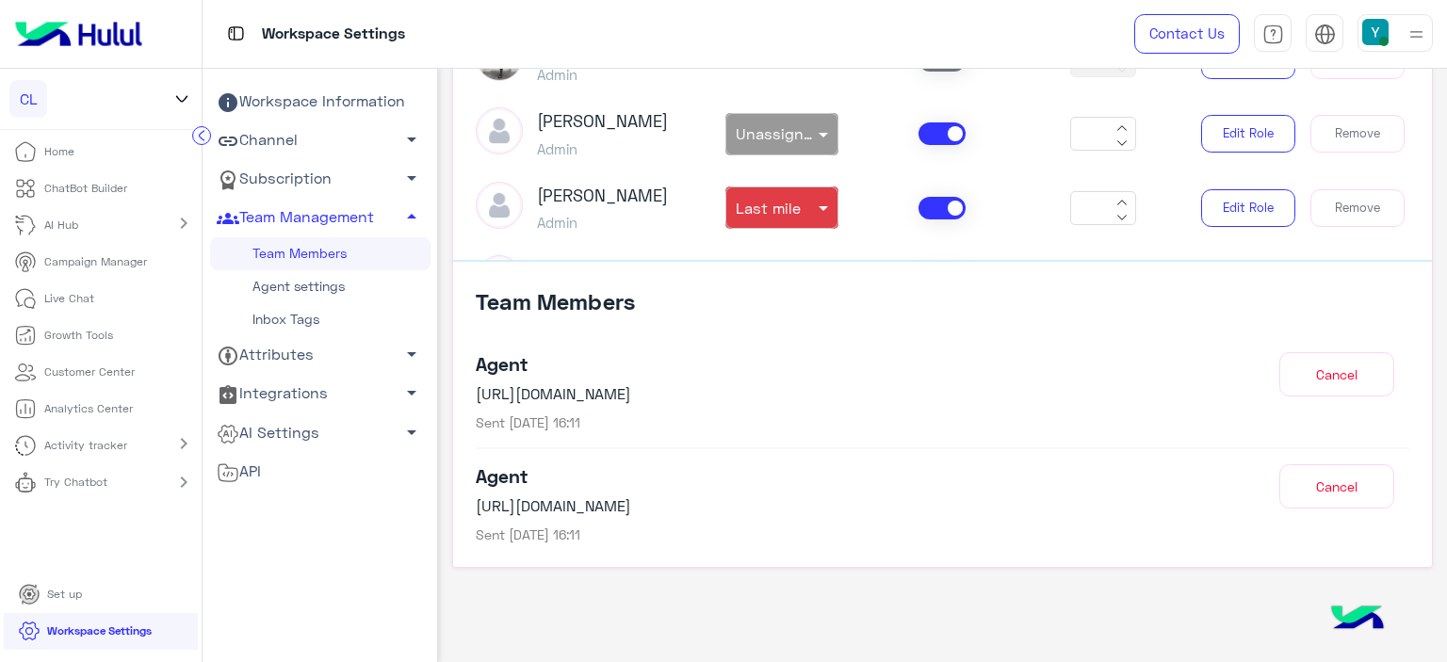
scroll to position [546, 0]
click at [1315, 378] on button "Cancel" at bounding box center [1336, 376] width 115 height 44
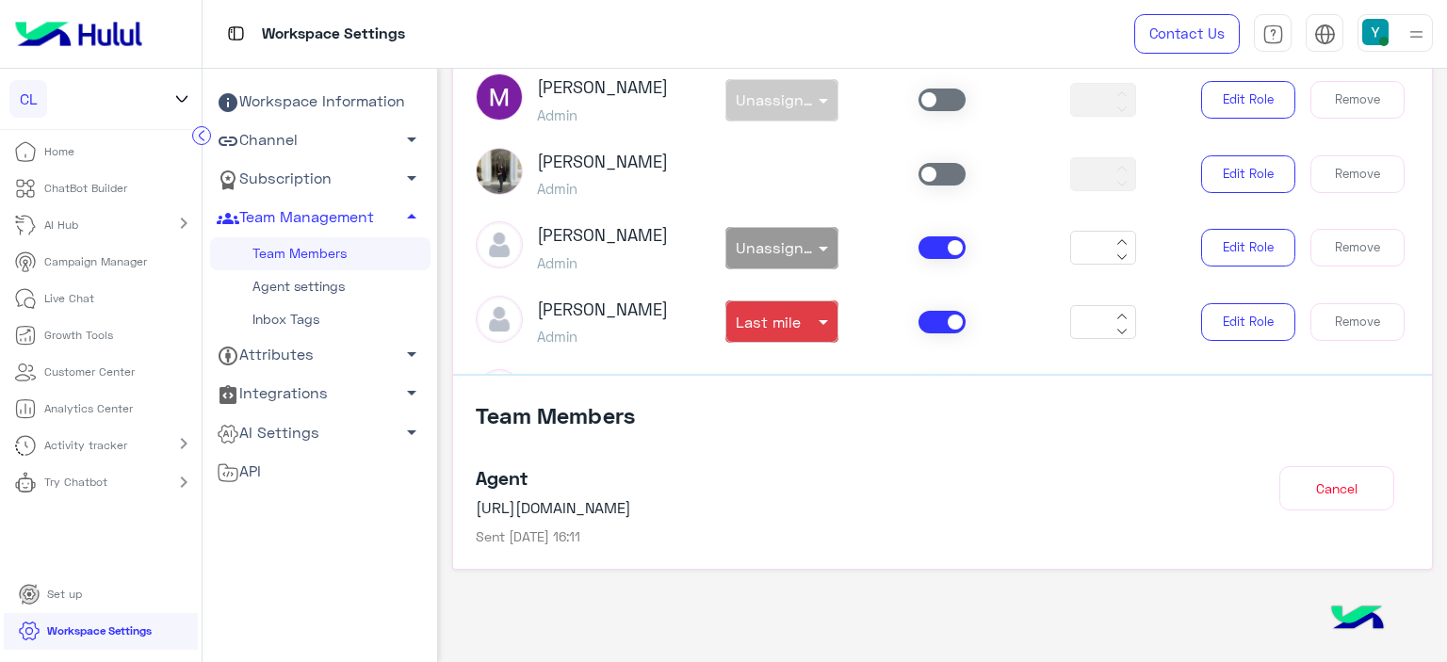
click at [1316, 487] on button "Cancel" at bounding box center [1336, 488] width 115 height 44
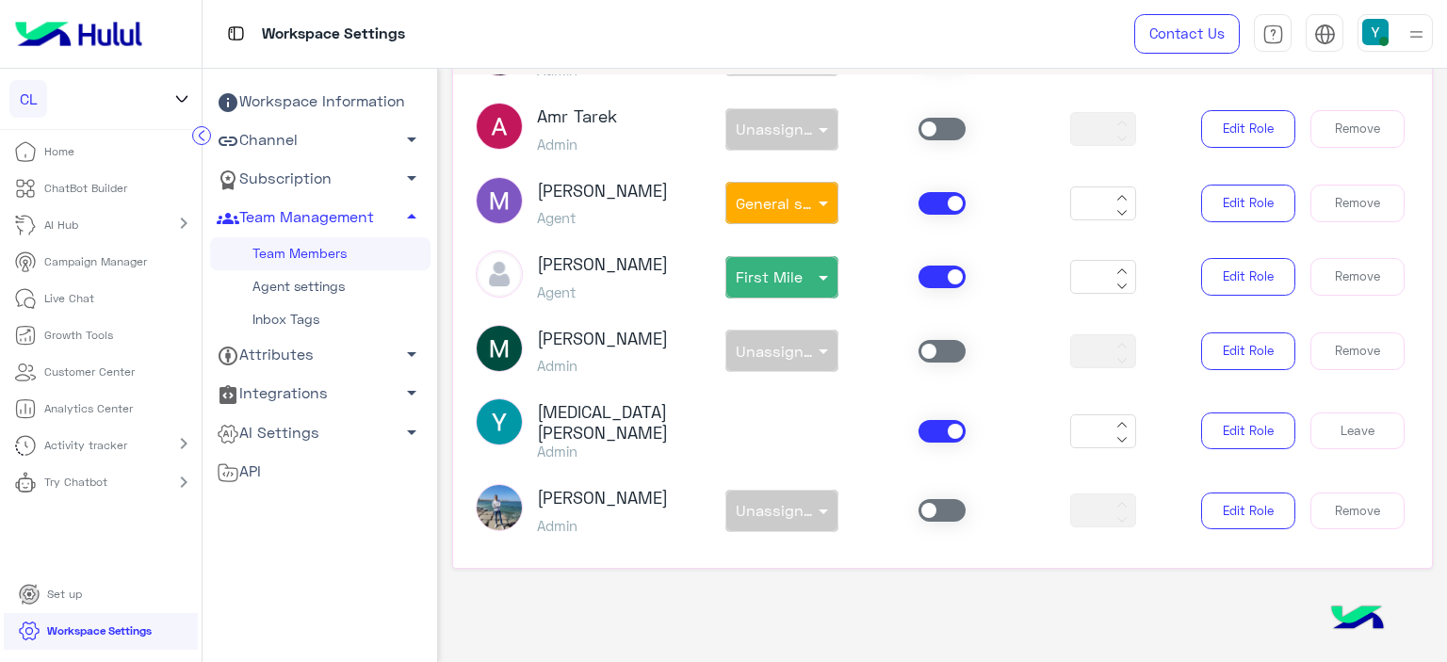
scroll to position [1364, 0]
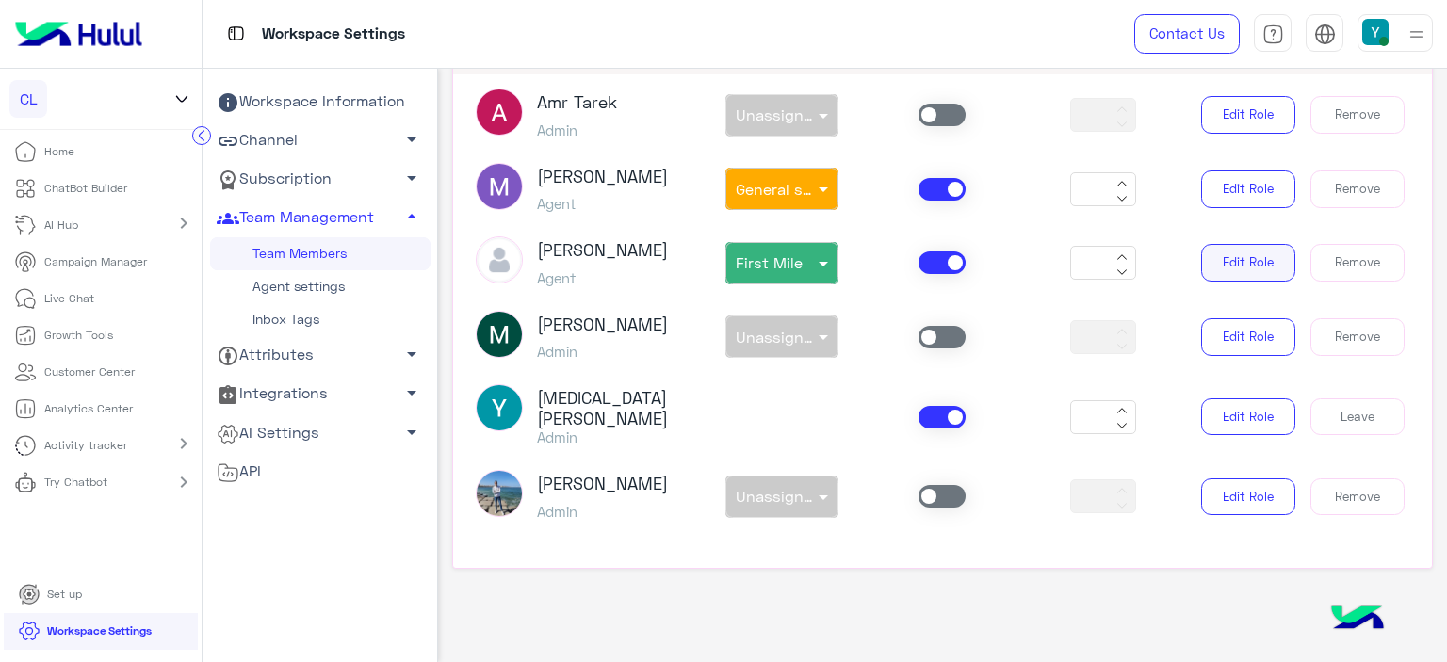
click at [1222, 255] on button "Edit Role" at bounding box center [1248, 263] width 94 height 38
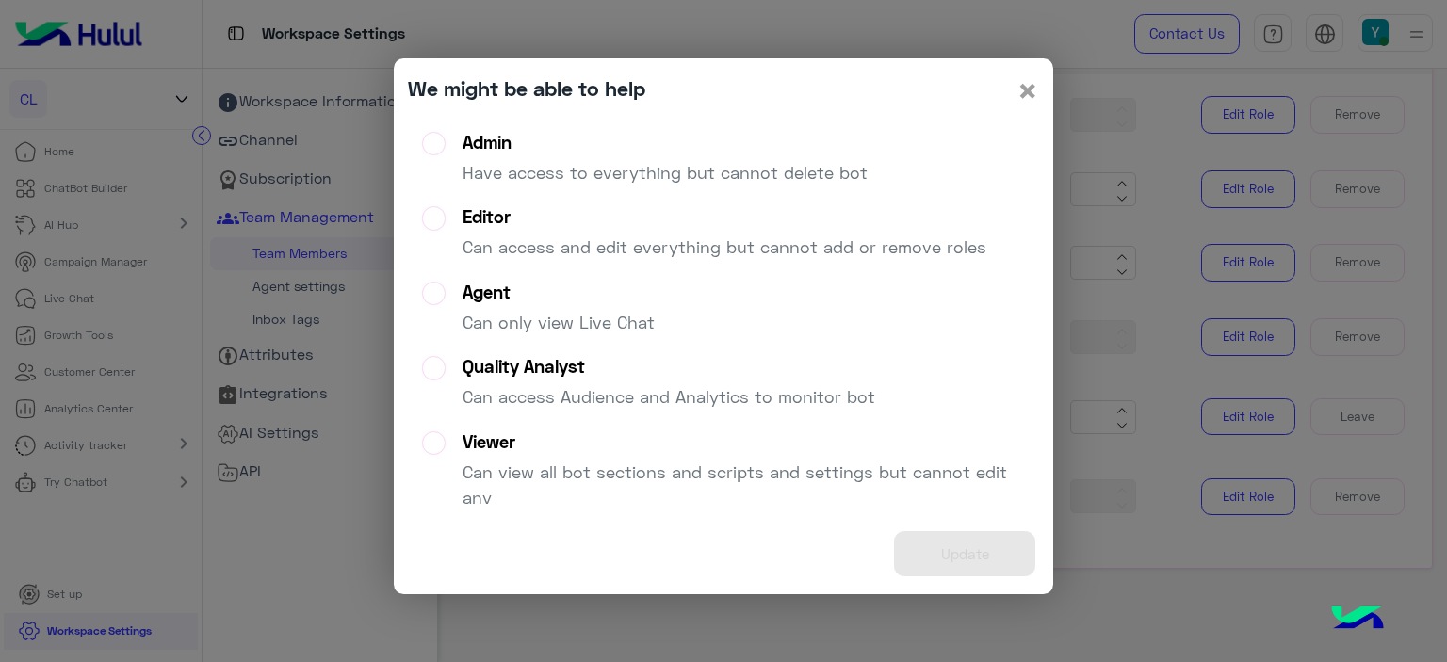
click at [1029, 86] on span "×" at bounding box center [1027, 90] width 23 height 42
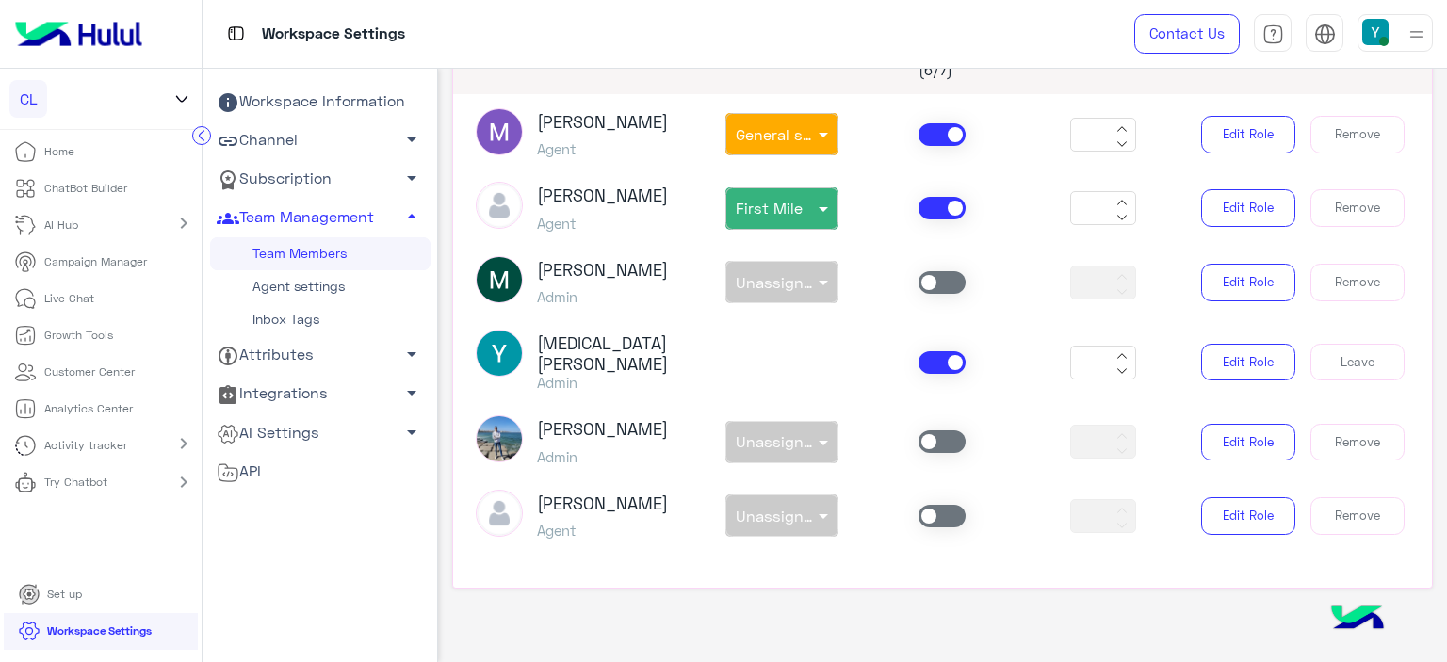
scroll to position [244, 0]
click at [934, 511] on span at bounding box center [941, 515] width 47 height 23
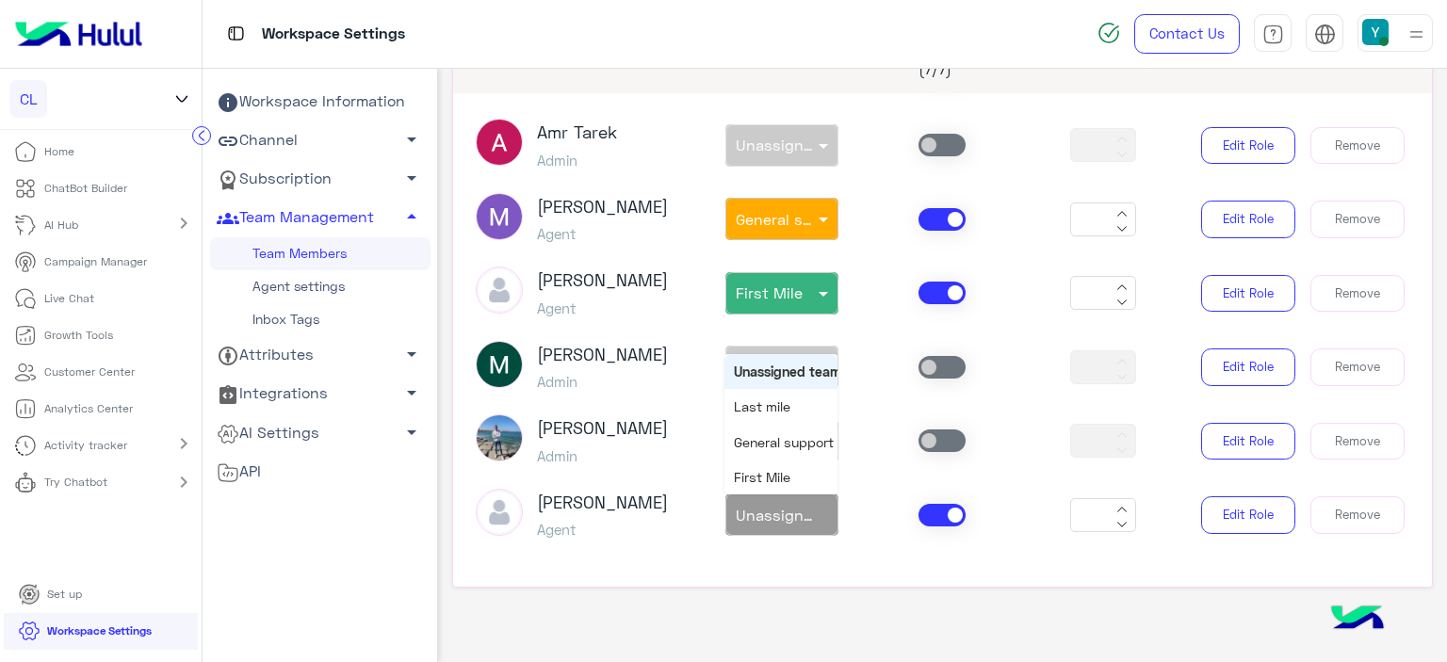
click at [821, 509] on span at bounding box center [826, 515] width 24 height 20
click at [772, 475] on span "First Mile" at bounding box center [762, 477] width 57 height 16
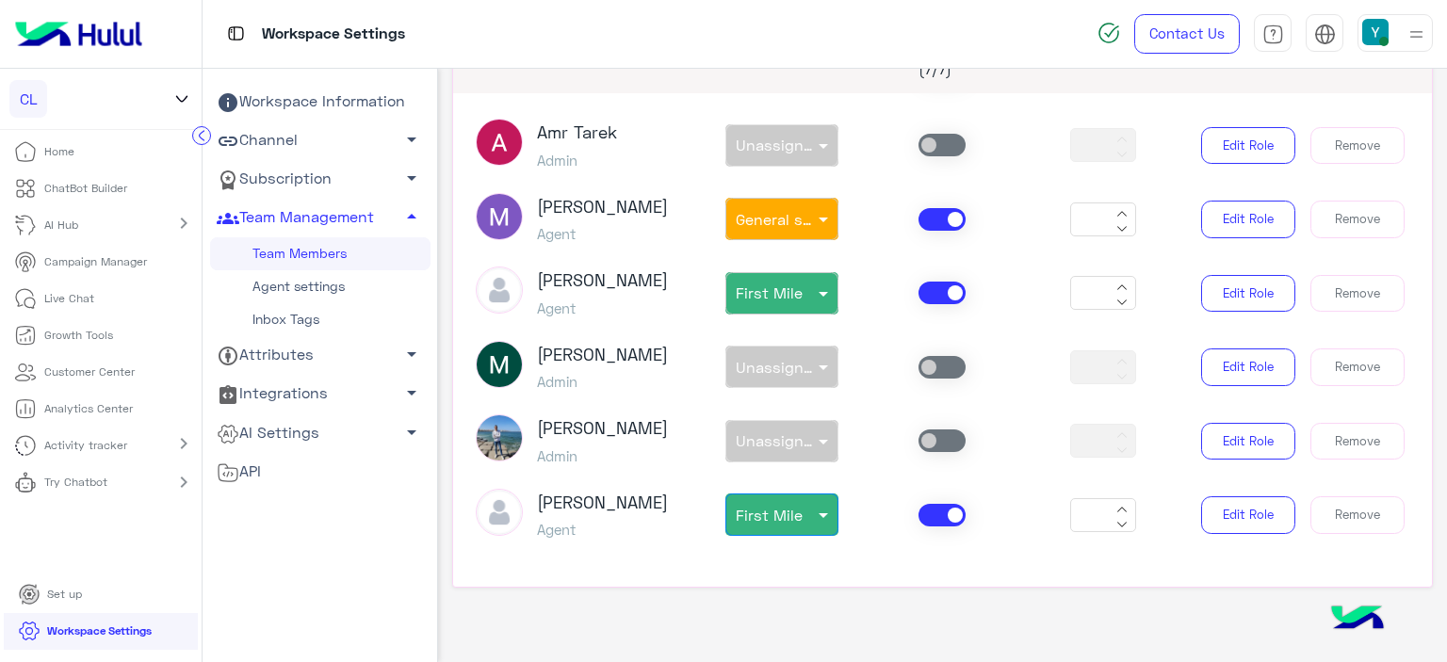
click at [504, 41] on div "Workspace Settings" at bounding box center [618, 34] width 830 height 68
click at [89, 182] on p "ChatBot Builder" at bounding box center [85, 188] width 83 height 17
click at [94, 191] on p "ChatBot Builder" at bounding box center [85, 188] width 83 height 17
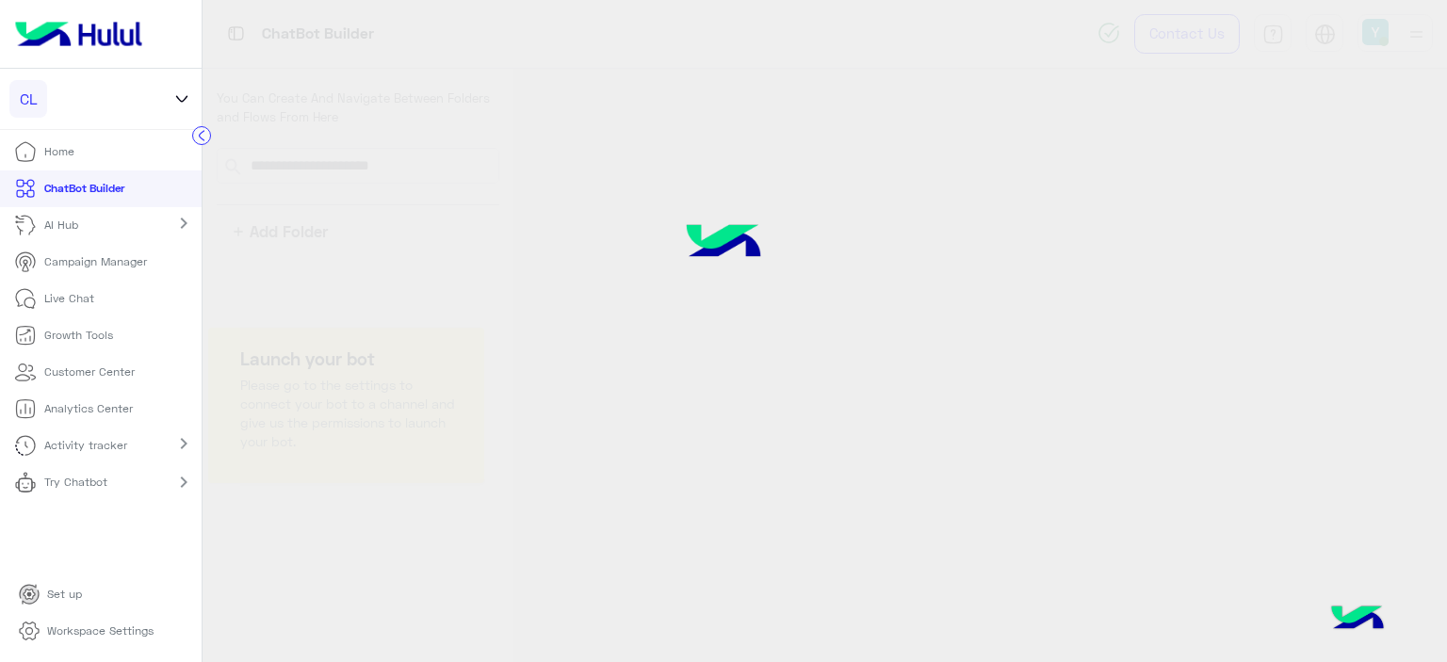
click at [94, 191] on p "ChatBot Builder" at bounding box center [84, 188] width 80 height 17
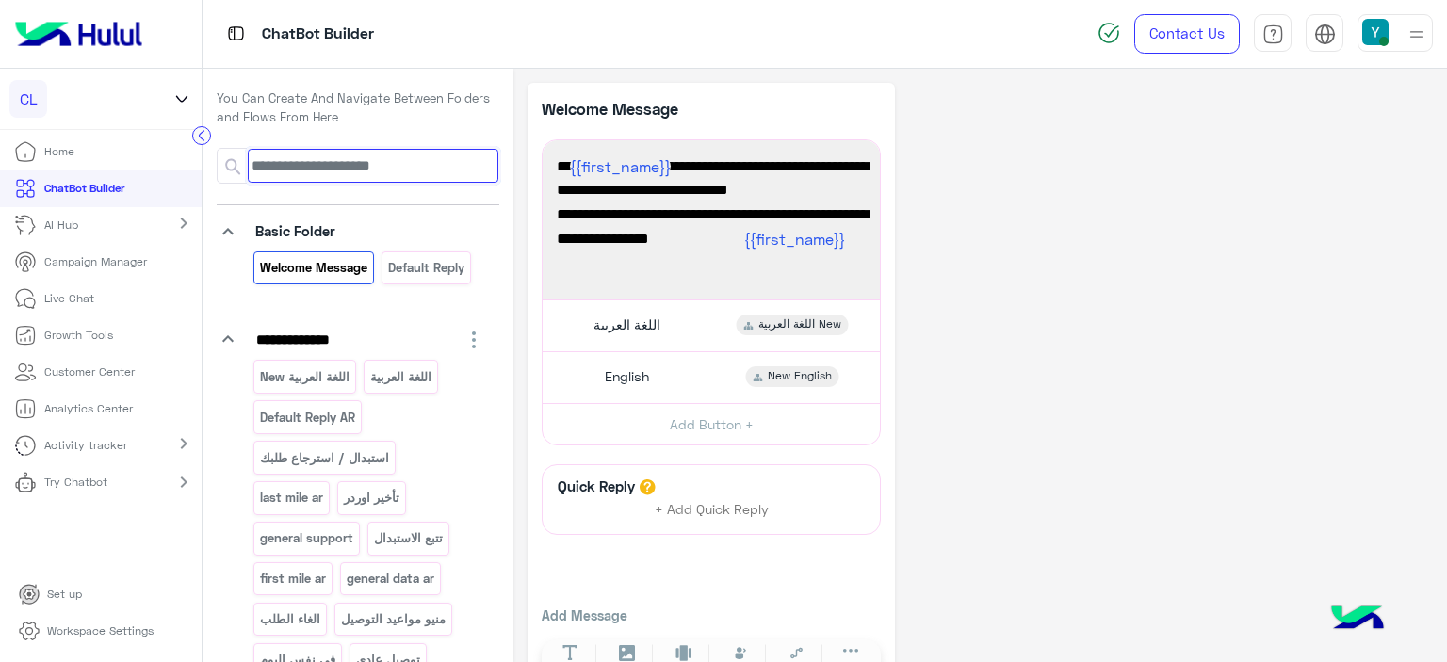
click at [343, 157] on input at bounding box center [373, 166] width 251 height 34
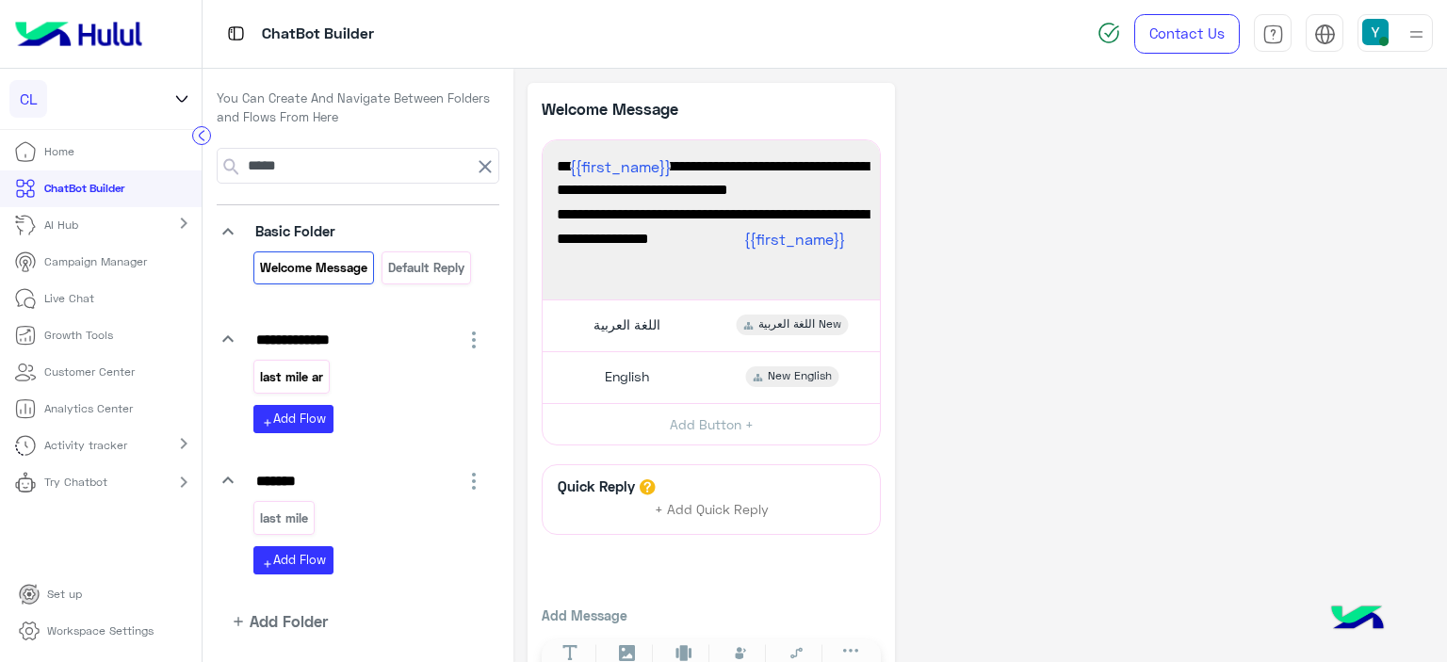
click at [309, 380] on p "last mile ar" at bounding box center [292, 377] width 66 height 22
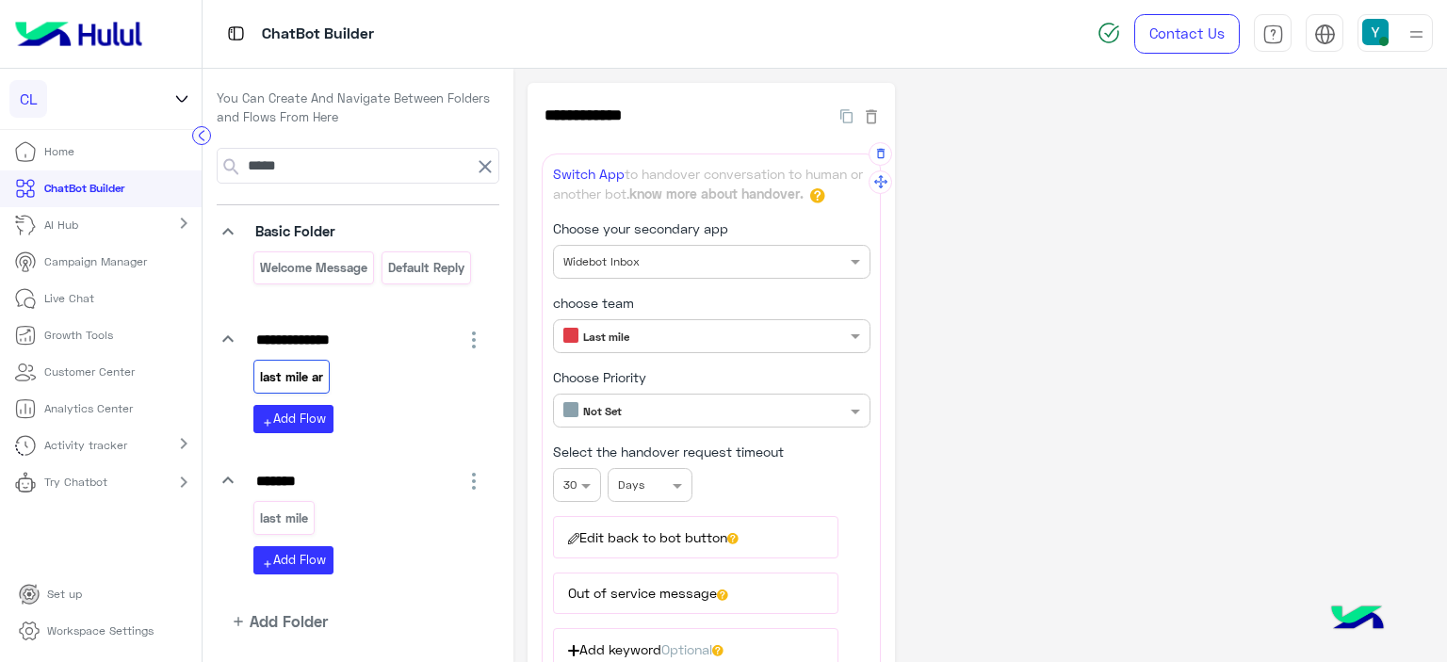
click at [646, 335] on input "text" at bounding box center [680, 334] width 234 height 17
click at [290, 527] on div "last mile" at bounding box center [283, 517] width 61 height 33
click at [357, 175] on input "****" at bounding box center [358, 166] width 227 height 34
type input "*"
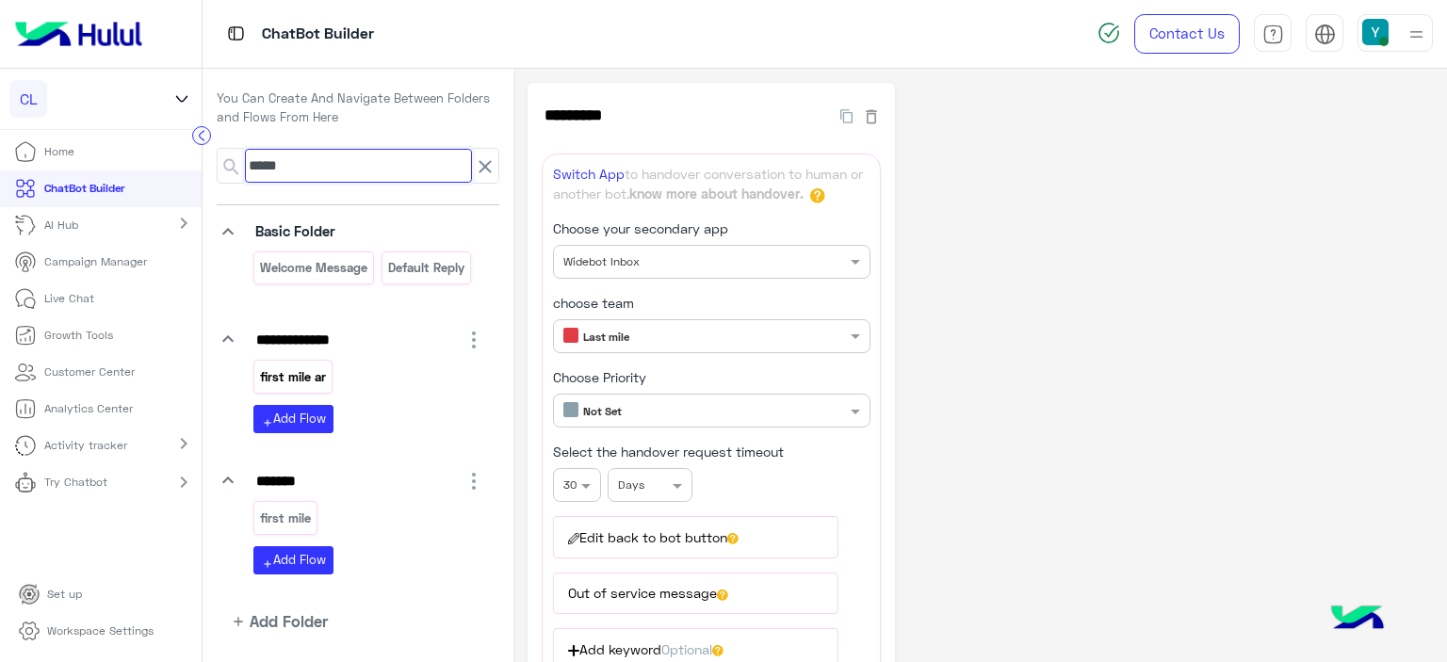
type input "*****"
click at [298, 374] on p "first mile ar" at bounding box center [293, 377] width 69 height 22
click at [284, 526] on p "first mile" at bounding box center [286, 519] width 54 height 22
click at [305, 146] on div "**********" at bounding box center [358, 373] width 311 height 608
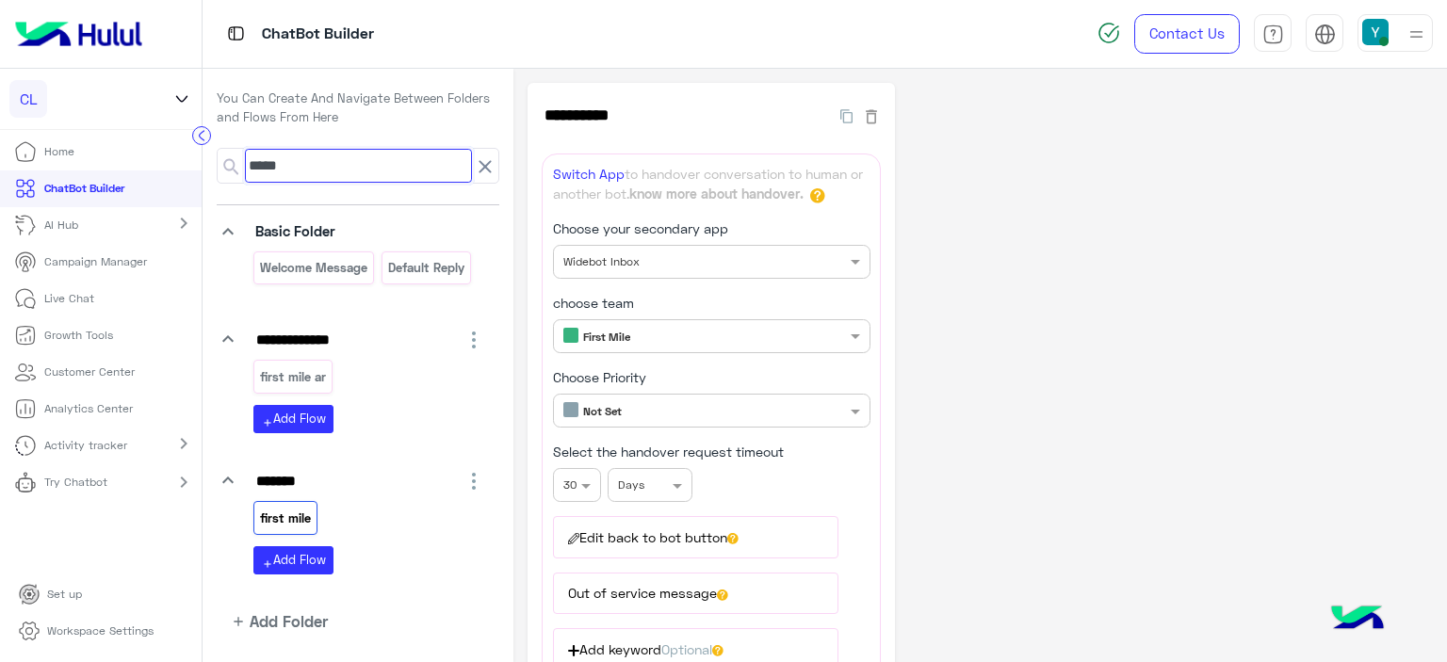
click at [297, 176] on input "*****" at bounding box center [358, 166] width 227 height 34
type input "*******"
click at [320, 376] on p "general support" at bounding box center [307, 377] width 96 height 22
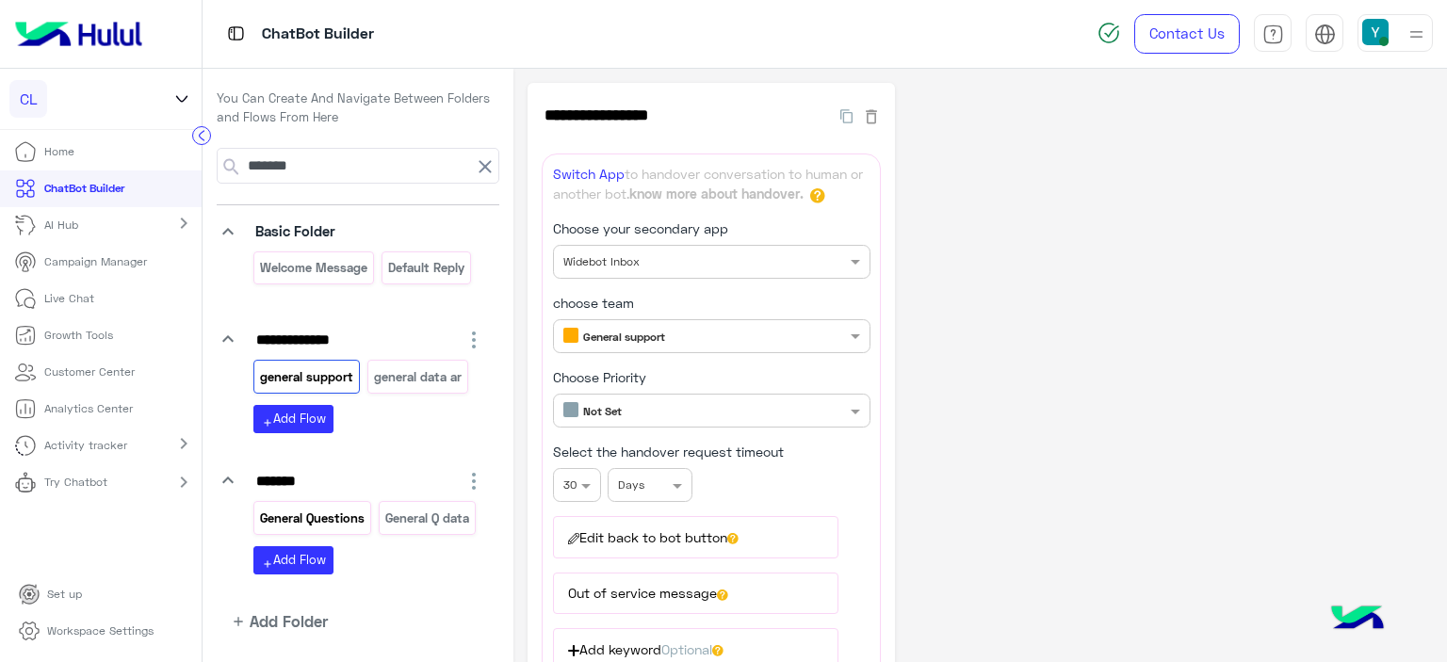
click at [333, 515] on p "General Questions" at bounding box center [312, 519] width 107 height 22
click at [316, 170] on input "*******" at bounding box center [358, 166] width 227 height 34
type input "**********"
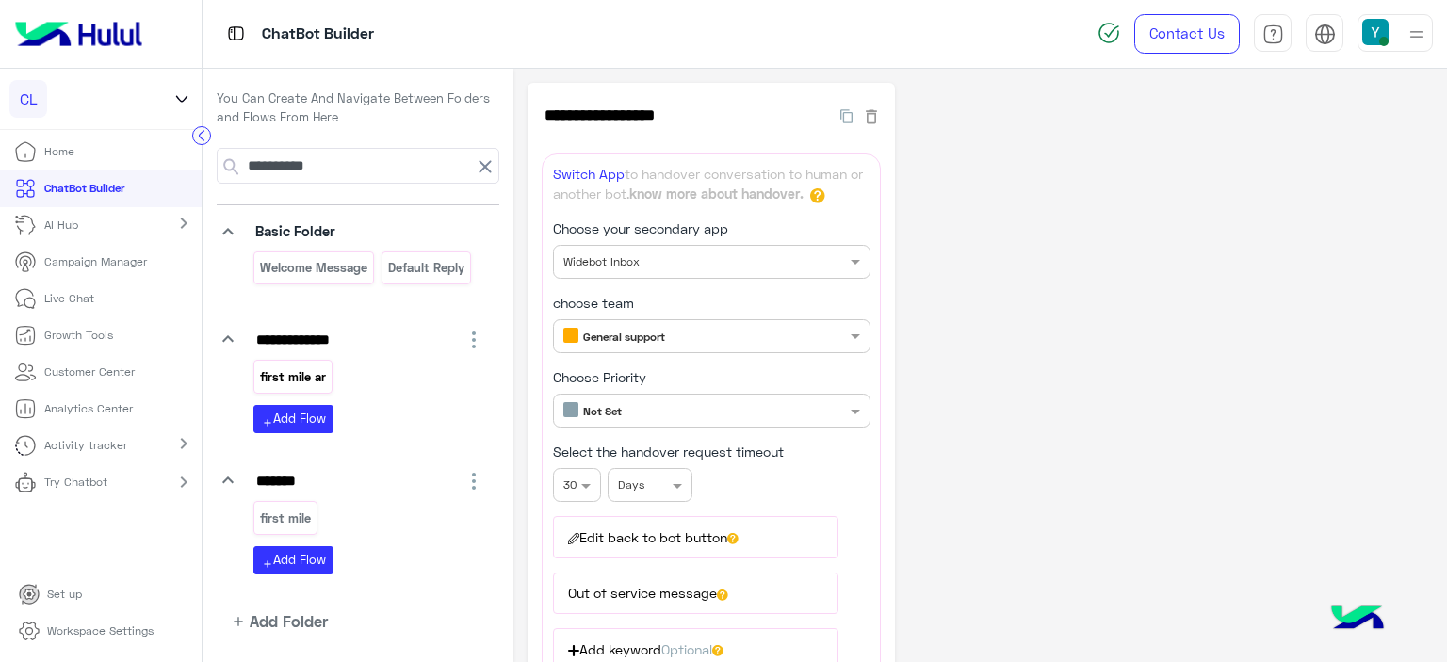
click at [275, 373] on p "first mile ar" at bounding box center [293, 377] width 69 height 22
click at [641, 333] on input "text" at bounding box center [680, 334] width 234 height 17
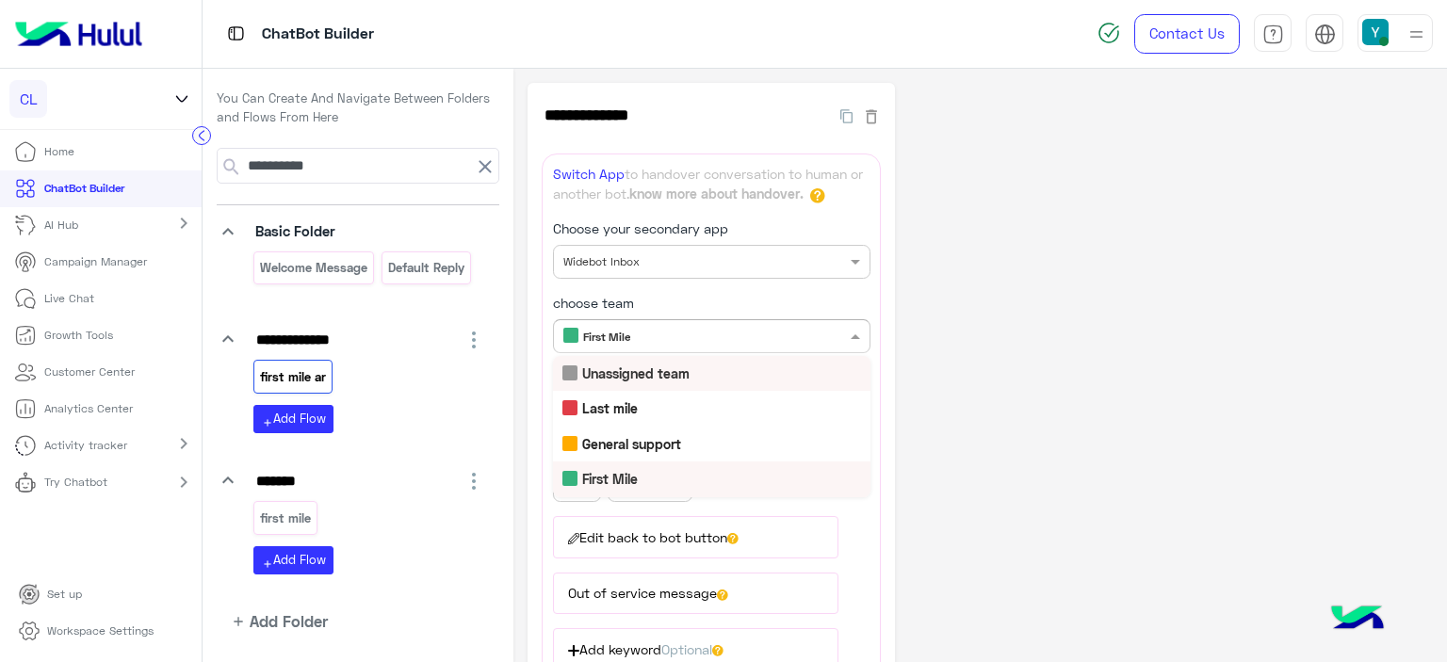
click at [1021, 361] on div "**********" at bounding box center [979, 510] width 905 height 854
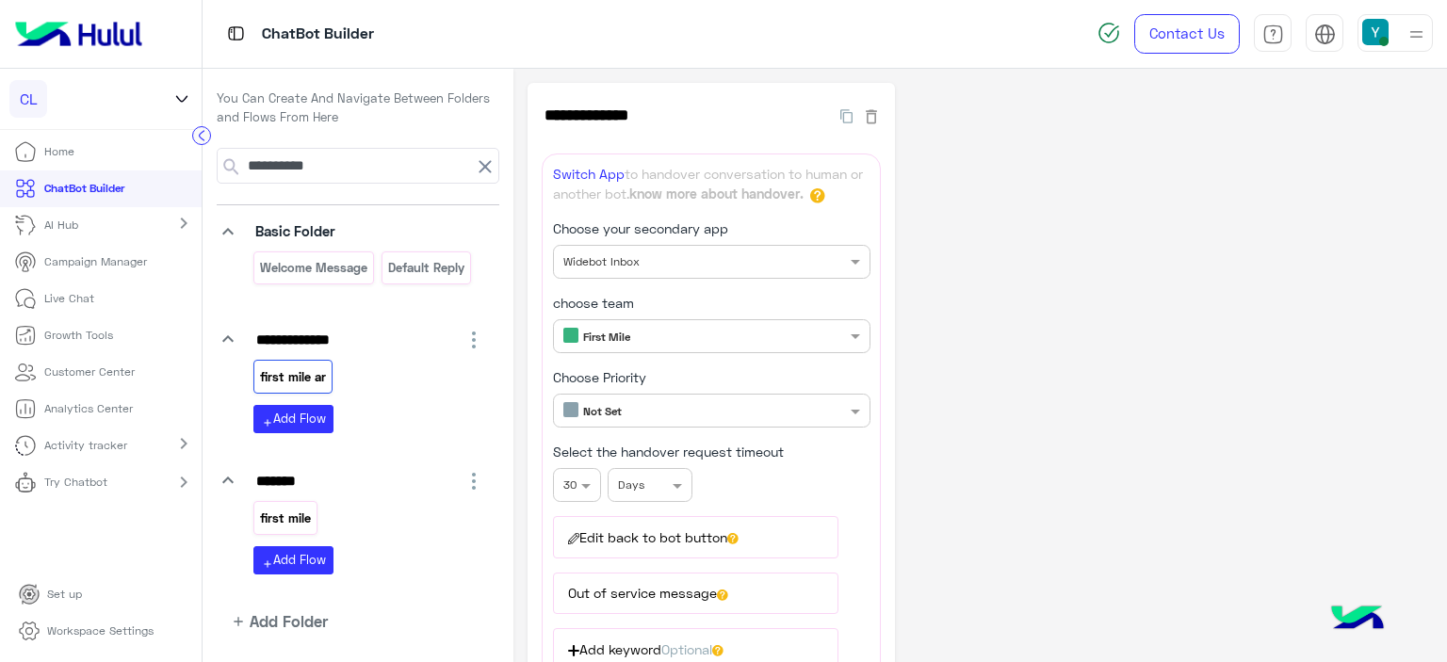
click at [275, 510] on p "first mile" at bounding box center [286, 519] width 54 height 22
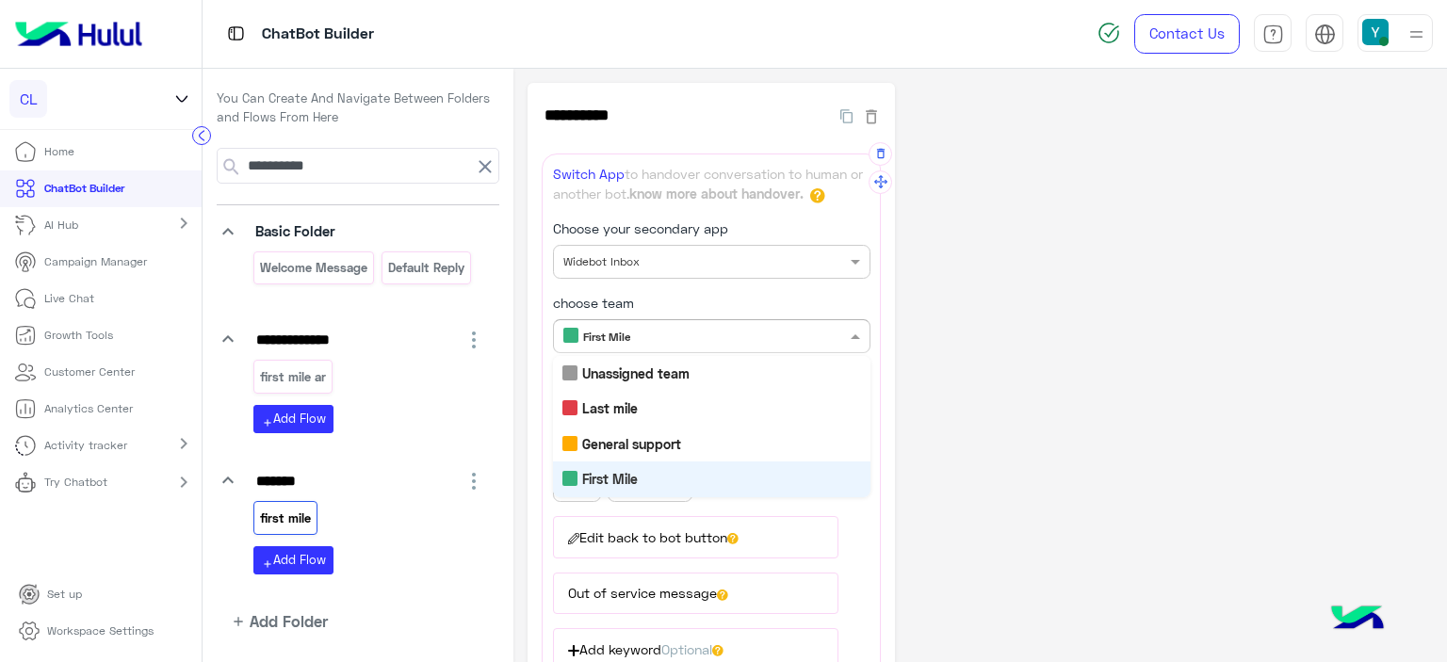
click at [684, 347] on div "Only members with chosen team reply First Mile" at bounding box center [711, 336] width 317 height 34
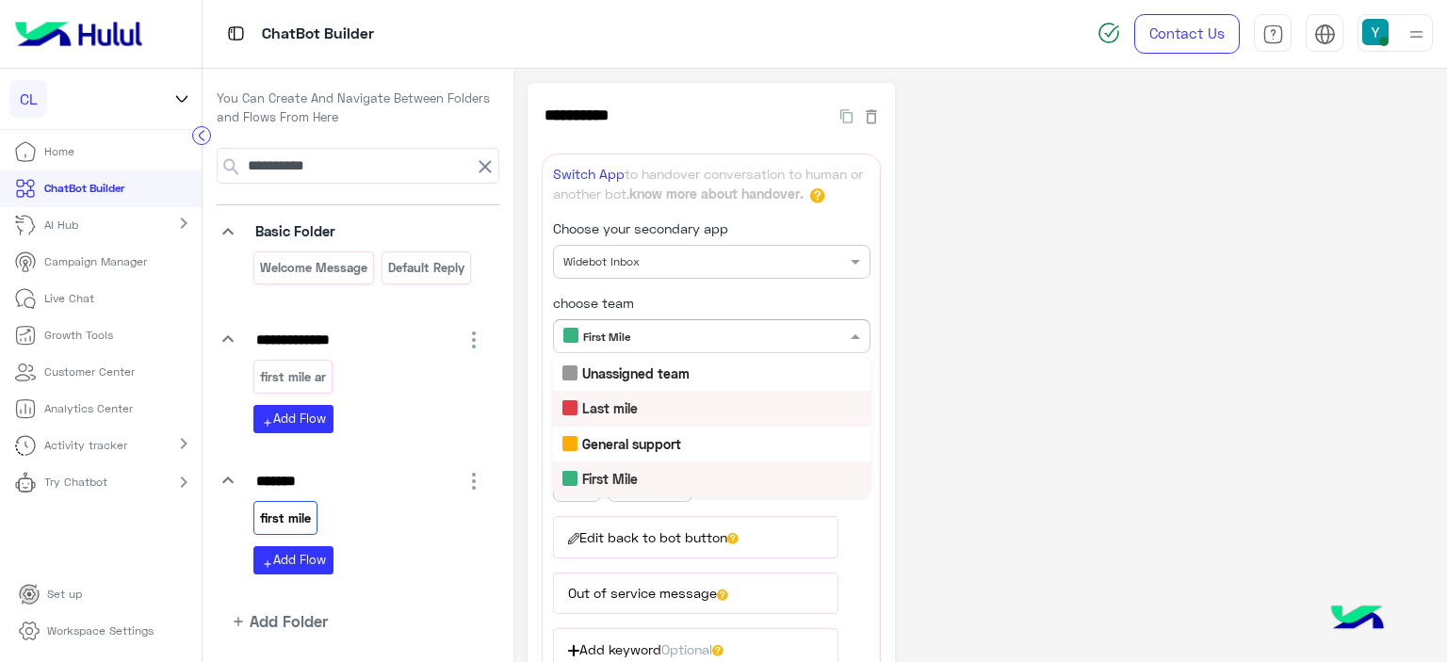
click at [1233, 380] on div "**********" at bounding box center [979, 510] width 905 height 854
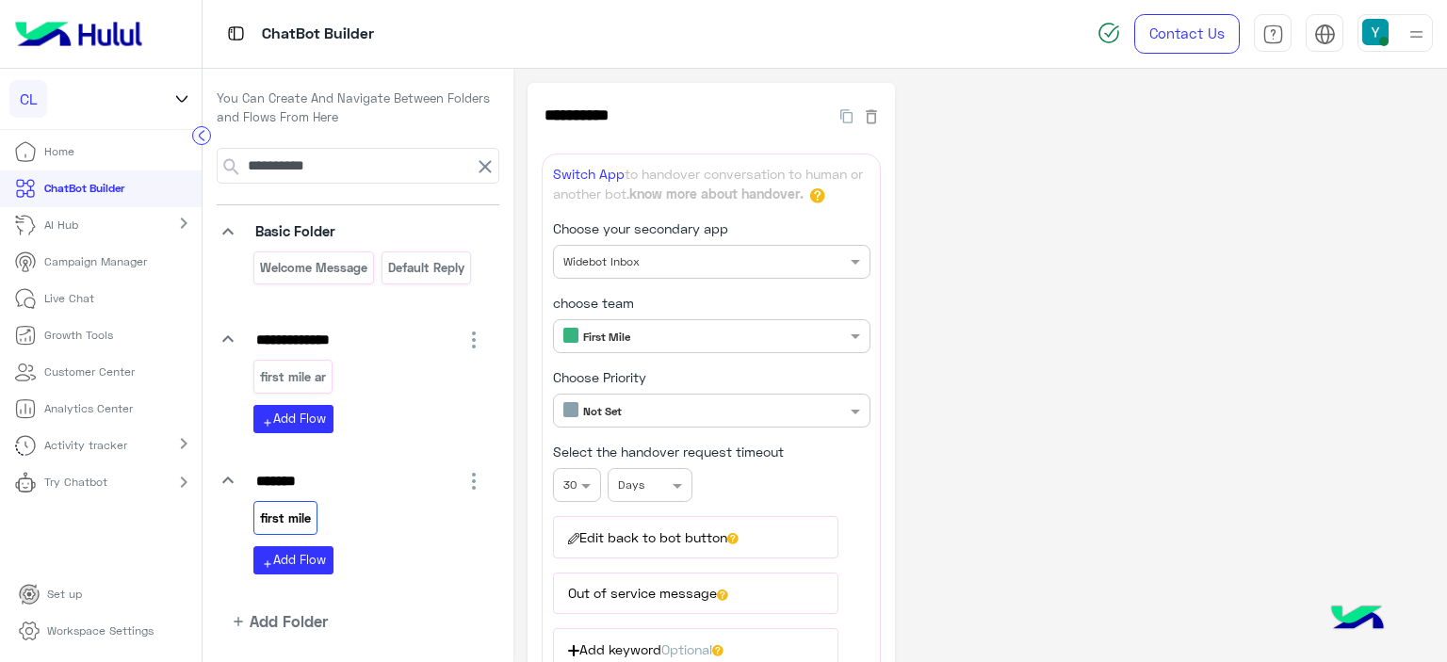
click at [55, 149] on p "Home" at bounding box center [59, 151] width 30 height 17
click at [70, 297] on p "Live Chat" at bounding box center [69, 298] width 50 height 17
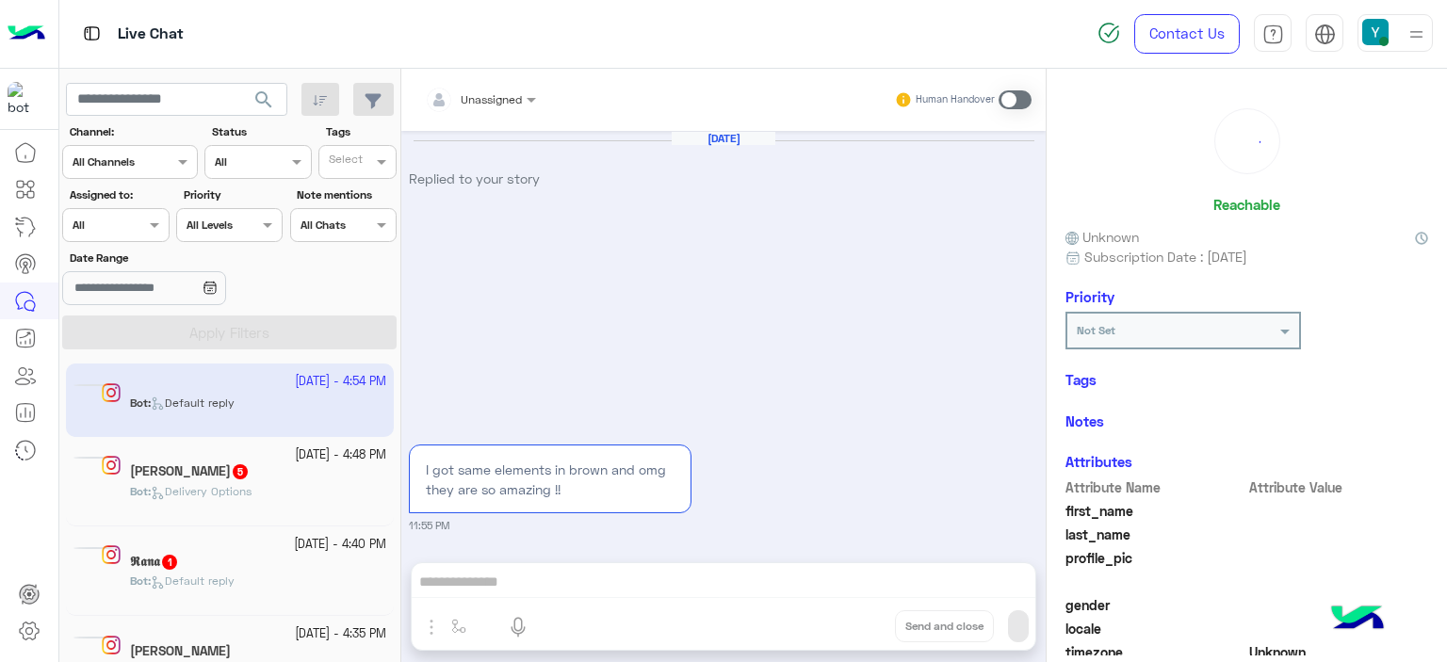
scroll to position [883, 0]
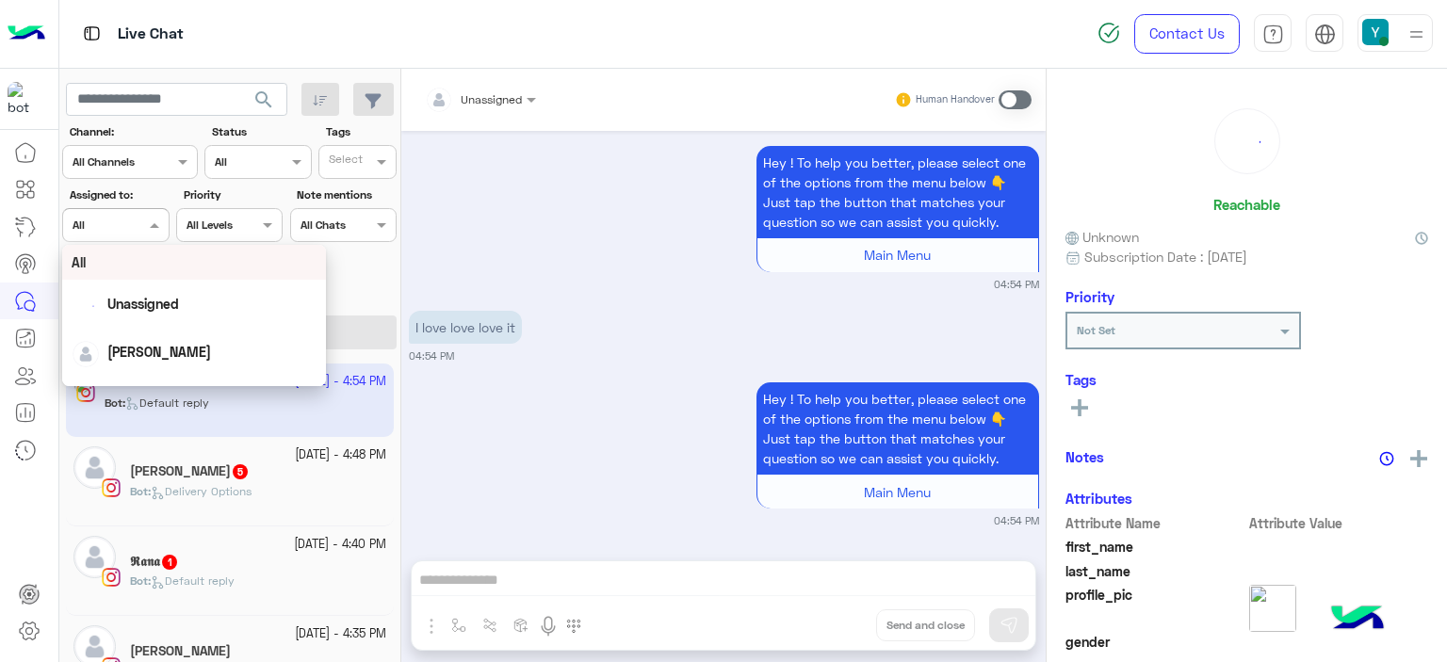
click at [149, 219] on span at bounding box center [157, 225] width 24 height 20
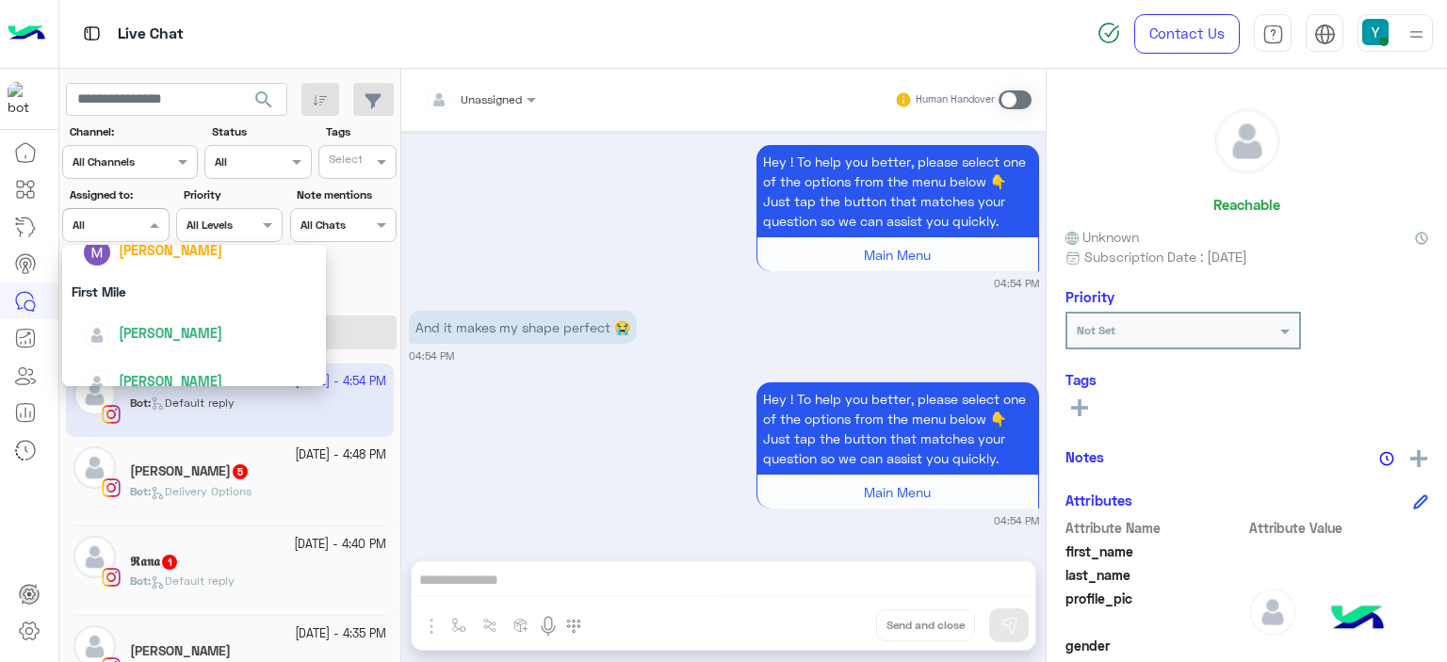
scroll to position [417, 0]
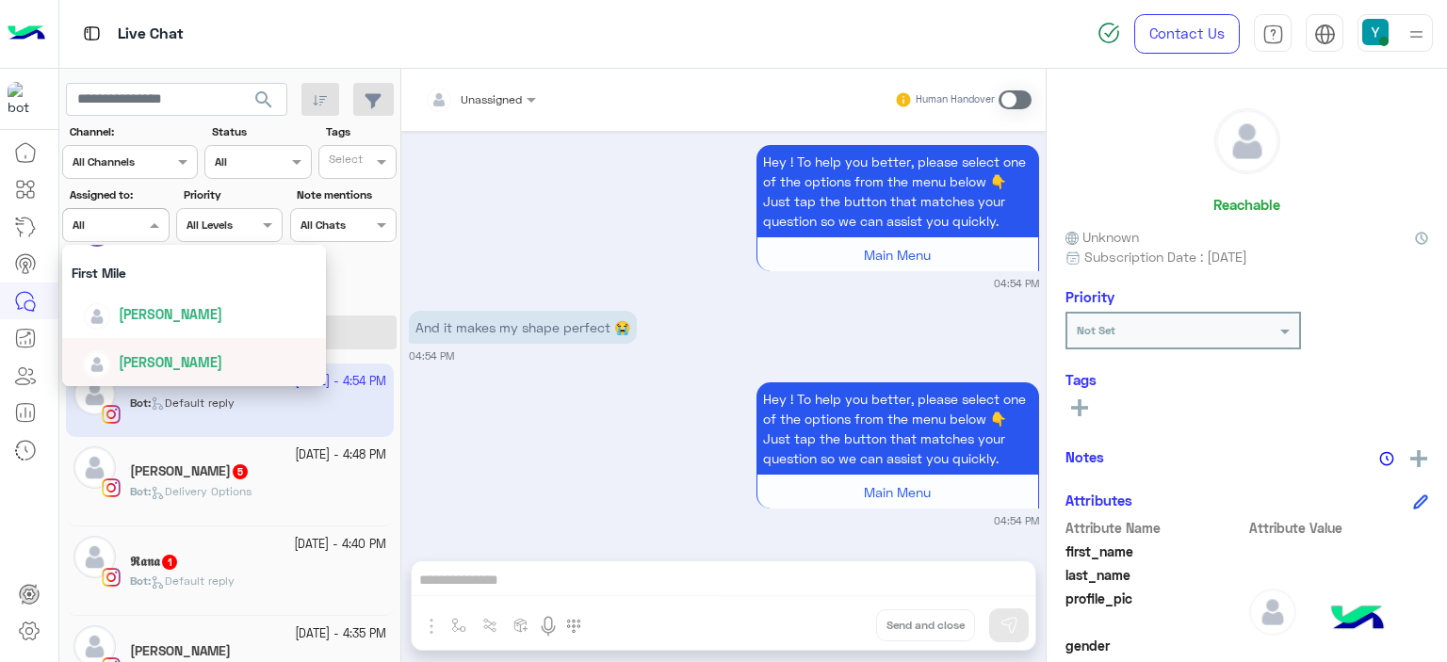
click at [137, 367] on span "loujy haitham" at bounding box center [171, 362] width 104 height 16
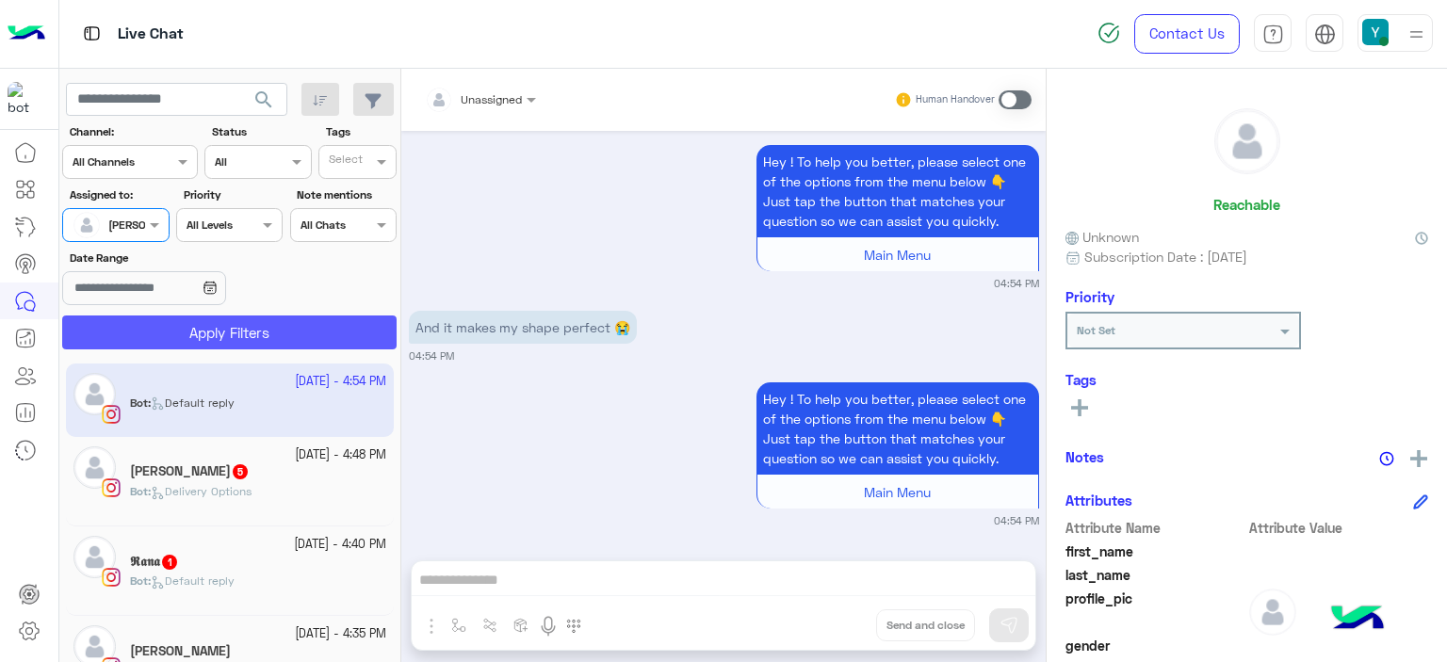
click at [185, 331] on button "Apply Filters" at bounding box center [229, 333] width 334 height 34
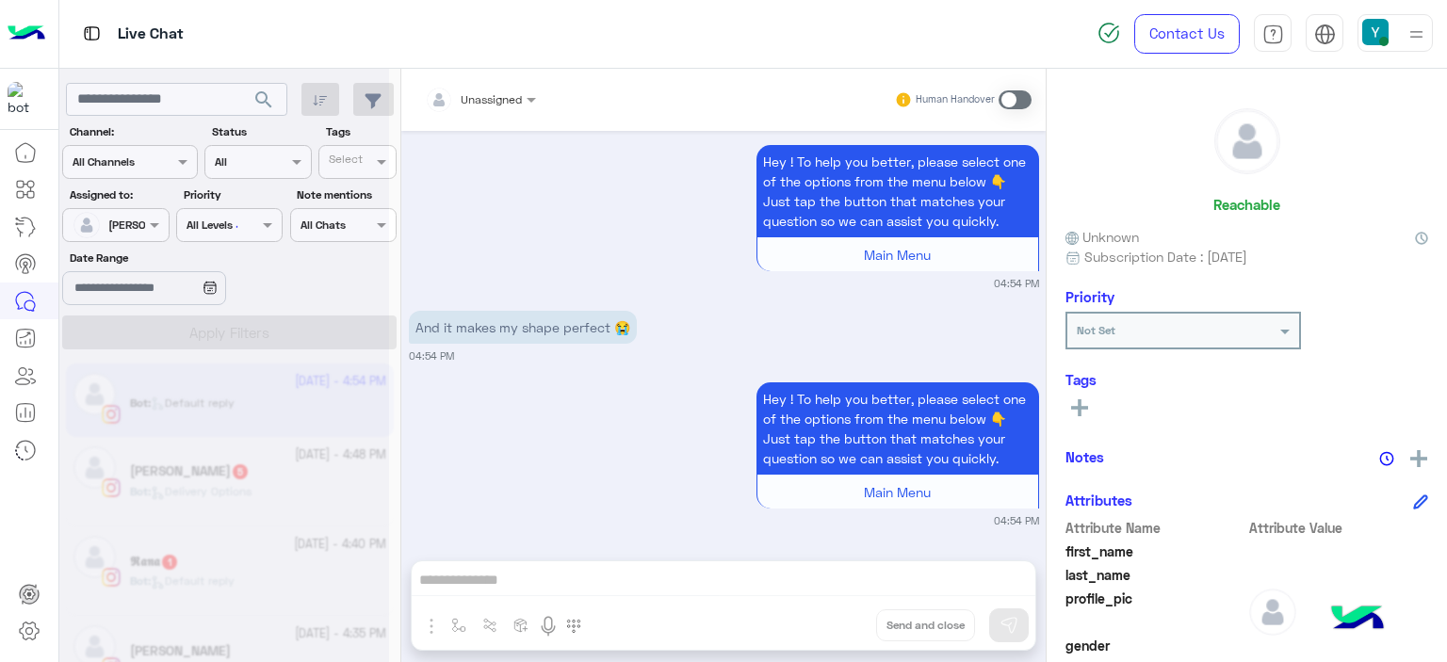
scroll to position [0, 0]
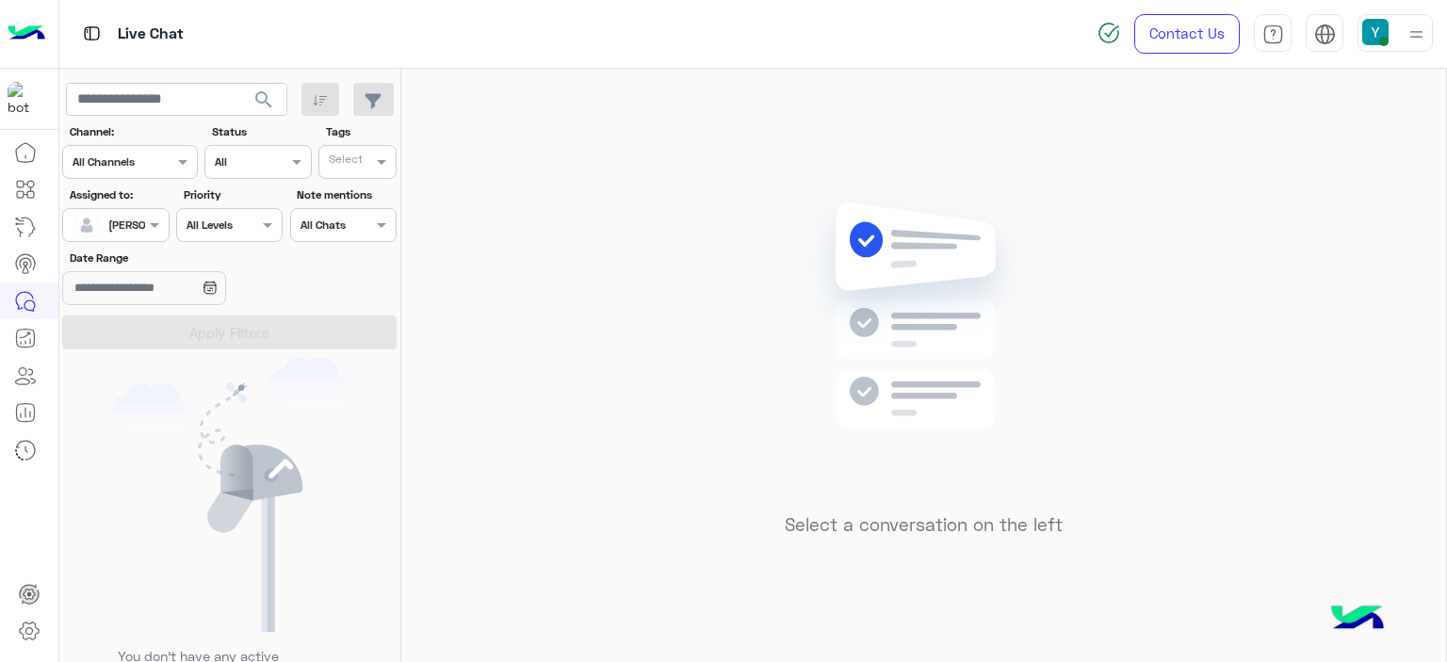
click at [134, 221] on div at bounding box center [115, 223] width 105 height 18
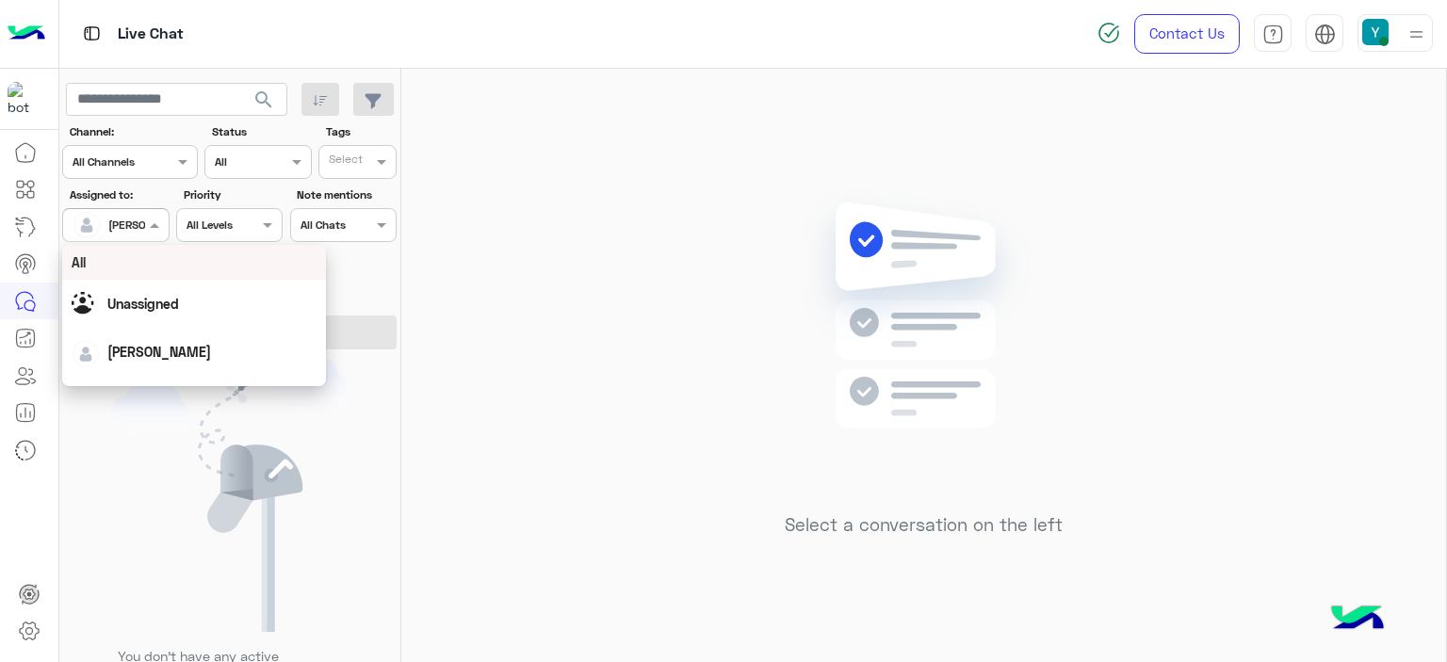
click at [140, 230] on div at bounding box center [115, 223] width 105 height 18
click at [153, 224] on span at bounding box center [157, 225] width 24 height 20
click at [154, 267] on div "All" at bounding box center [194, 262] width 245 height 20
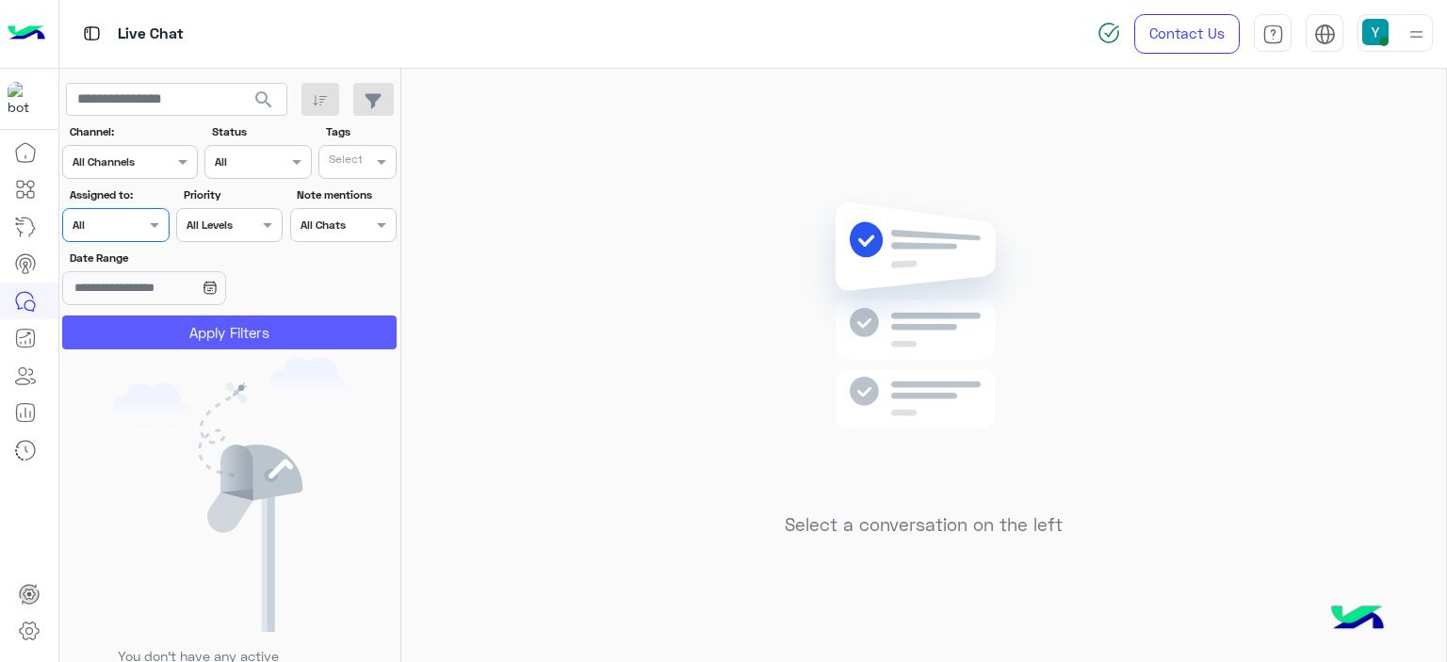
click at [221, 336] on button "Apply Filters" at bounding box center [229, 333] width 334 height 34
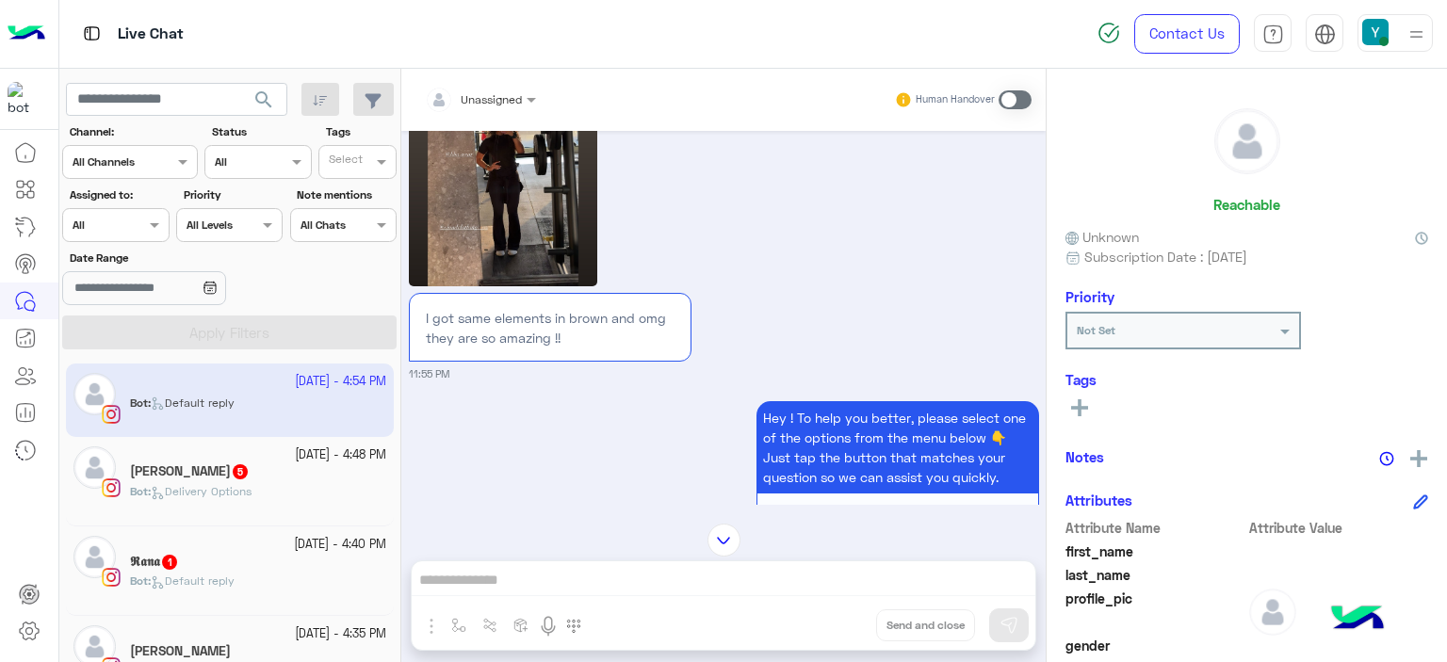
scroll to position [148, 0]
